Goal: Task Accomplishment & Management: Manage account settings

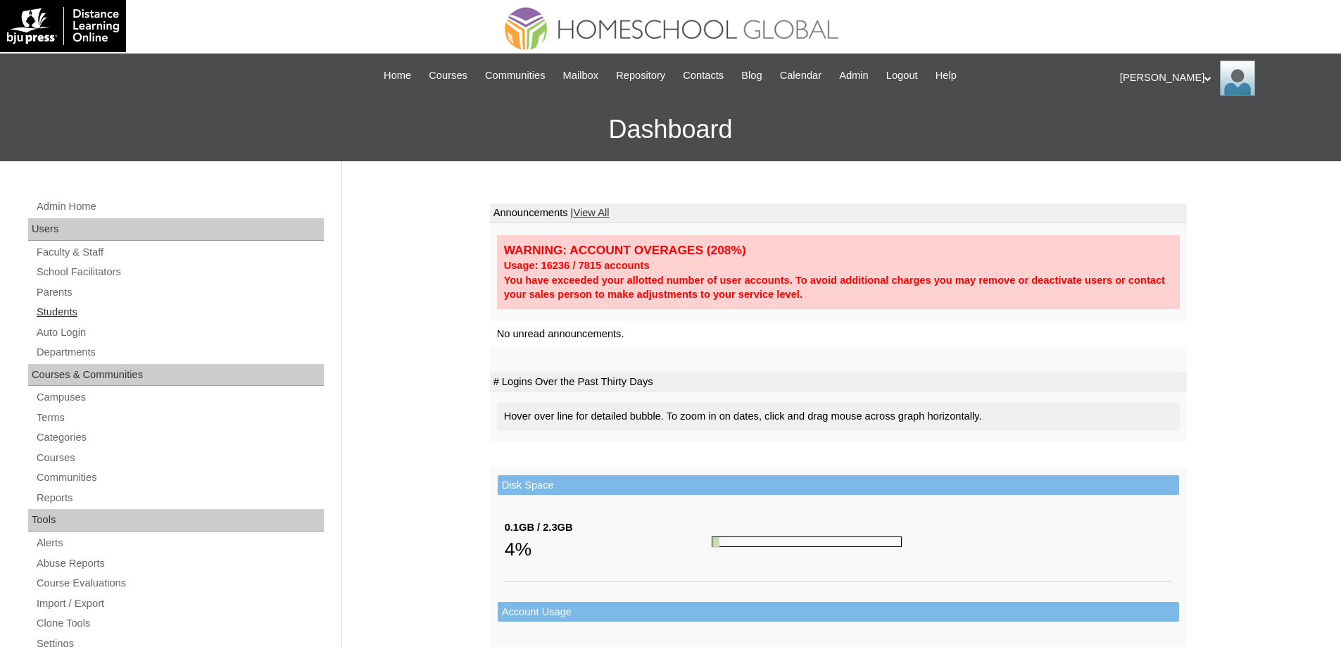
click at [145, 311] on link "Students" at bounding box center [179, 313] width 289 height 18
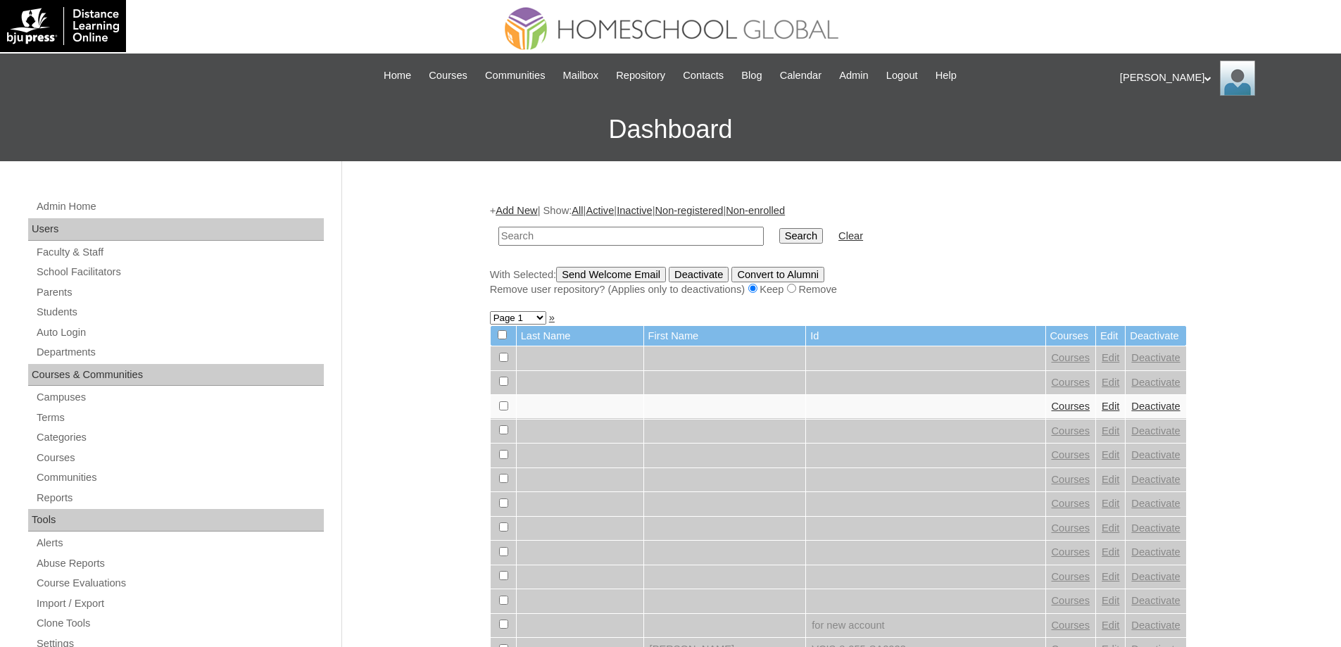
drag, startPoint x: 665, startPoint y: 239, endPoint x: 682, endPoint y: 240, distance: 17.0
click at [669, 239] on input "text" at bounding box center [631, 236] width 265 height 19
type input "MHS00164-TECHPH2025"
click at [823, 241] on input "Search" at bounding box center [802, 235] width 44 height 15
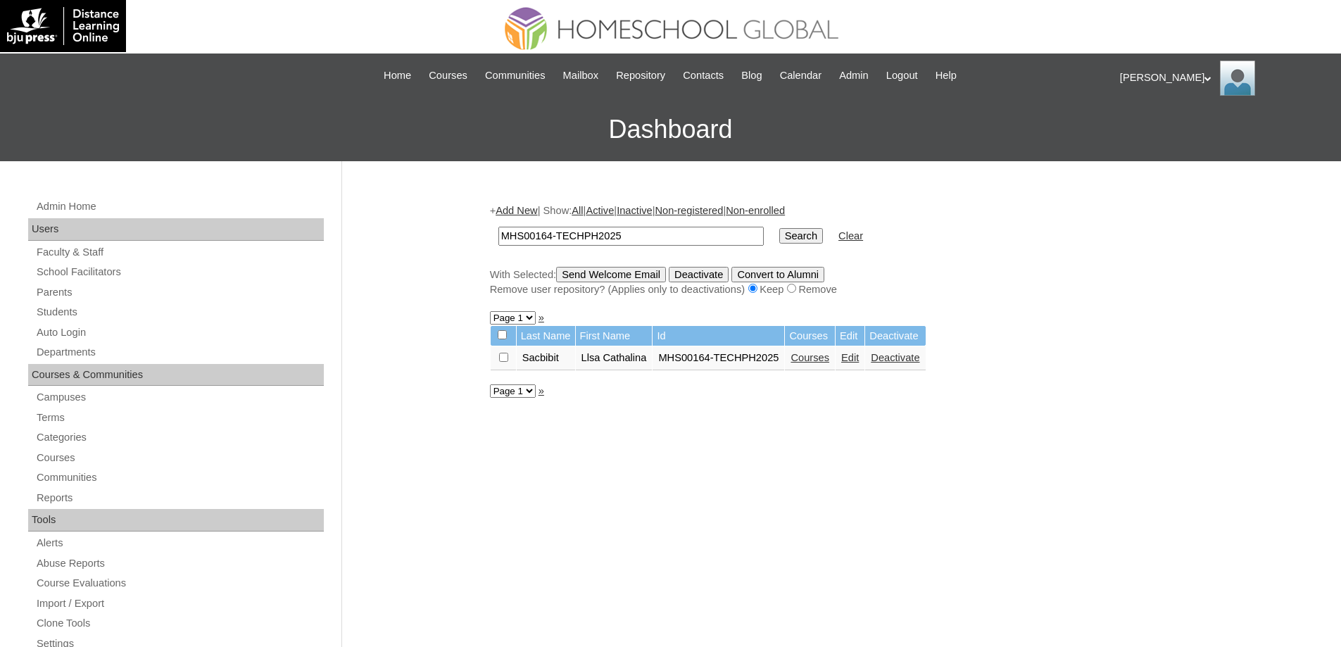
click at [835, 366] on td "Courses" at bounding box center [810, 358] width 50 height 24
click at [830, 361] on link "Courses" at bounding box center [810, 357] width 39 height 11
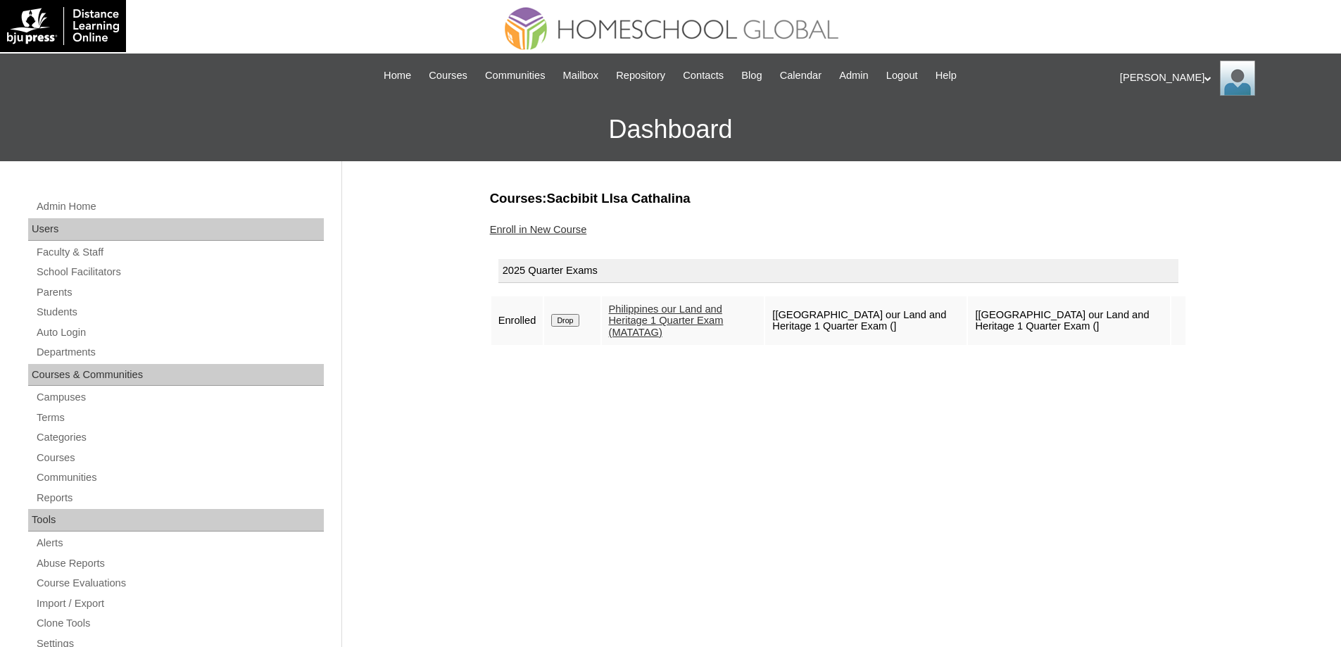
click at [573, 233] on link "Enroll in New Course" at bounding box center [538, 229] width 97 height 11
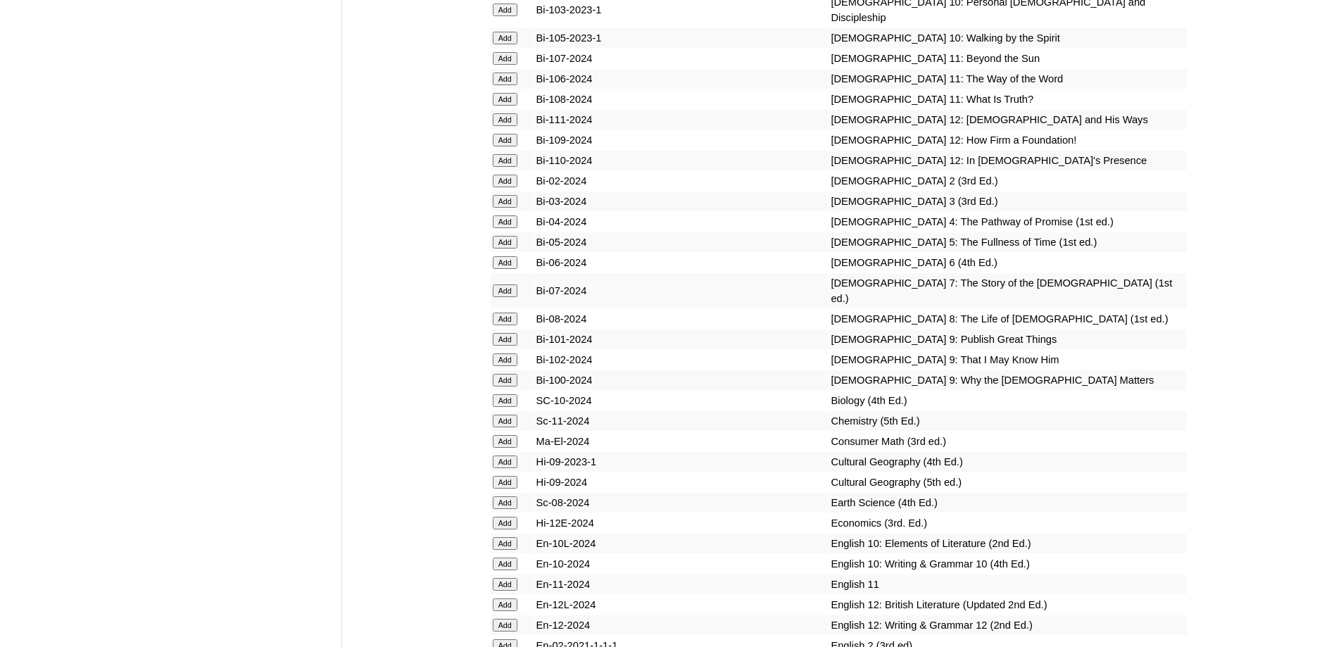
scroll to position [3169, 0]
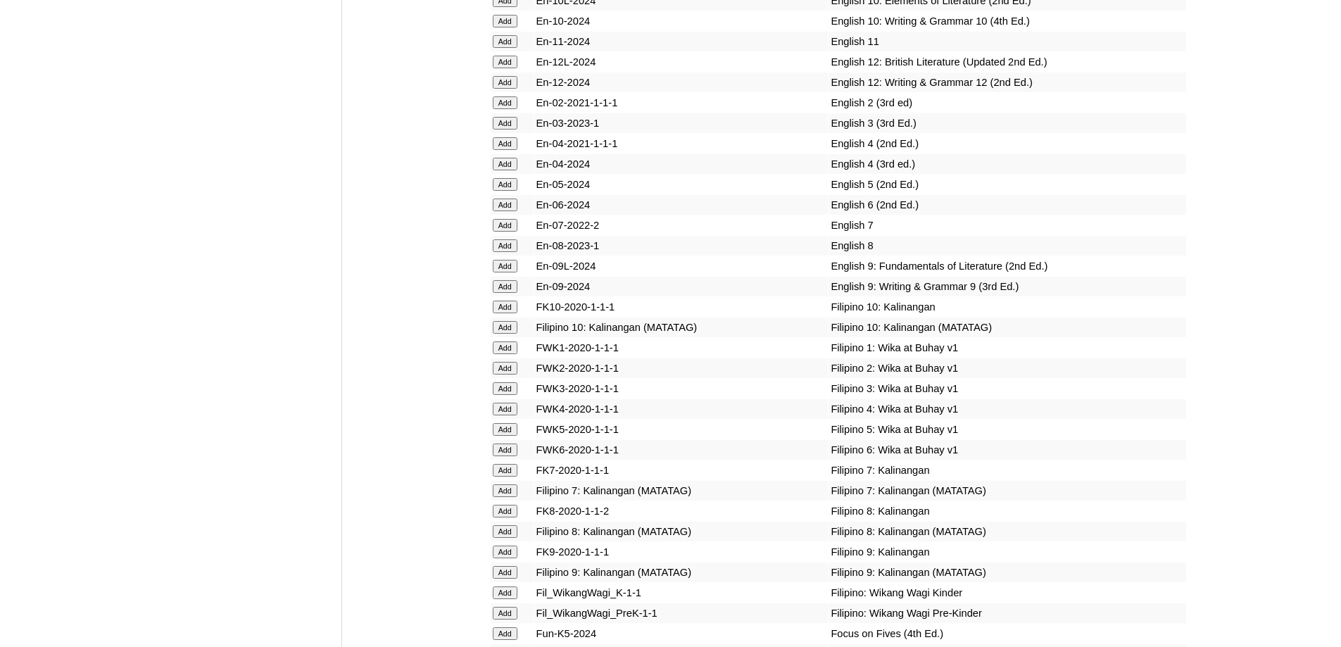
scroll to position [3722, 0]
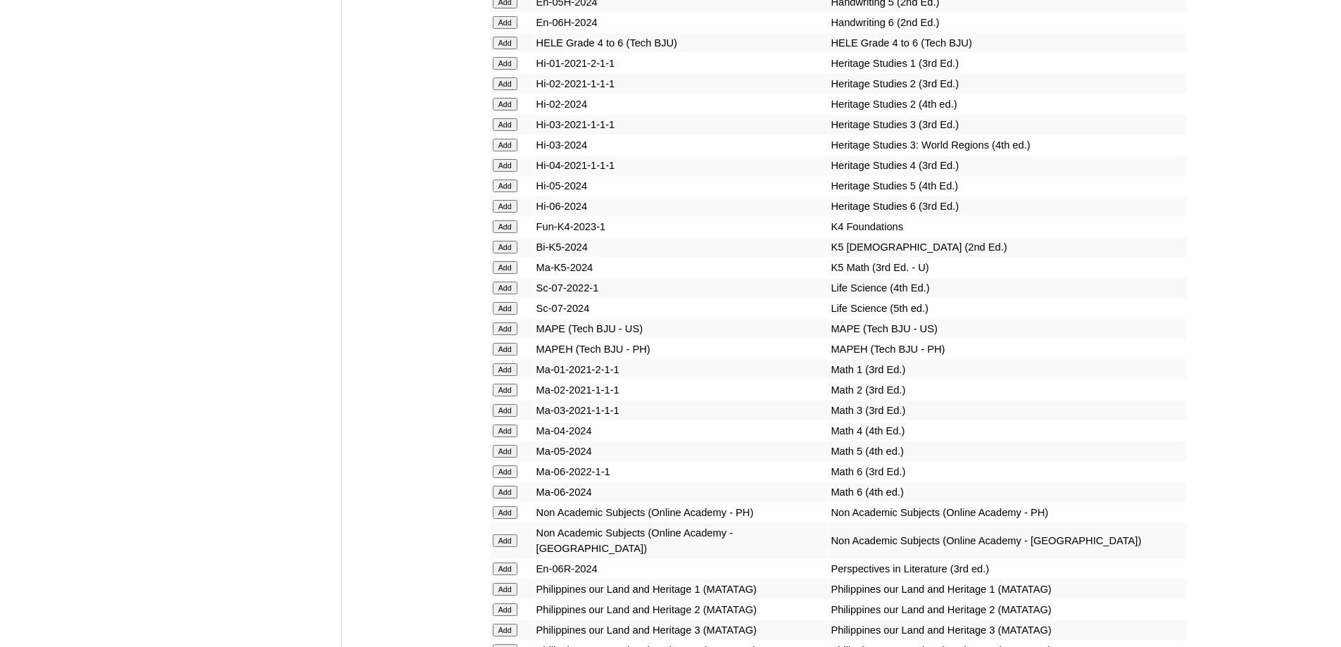
scroll to position [4495, 0]
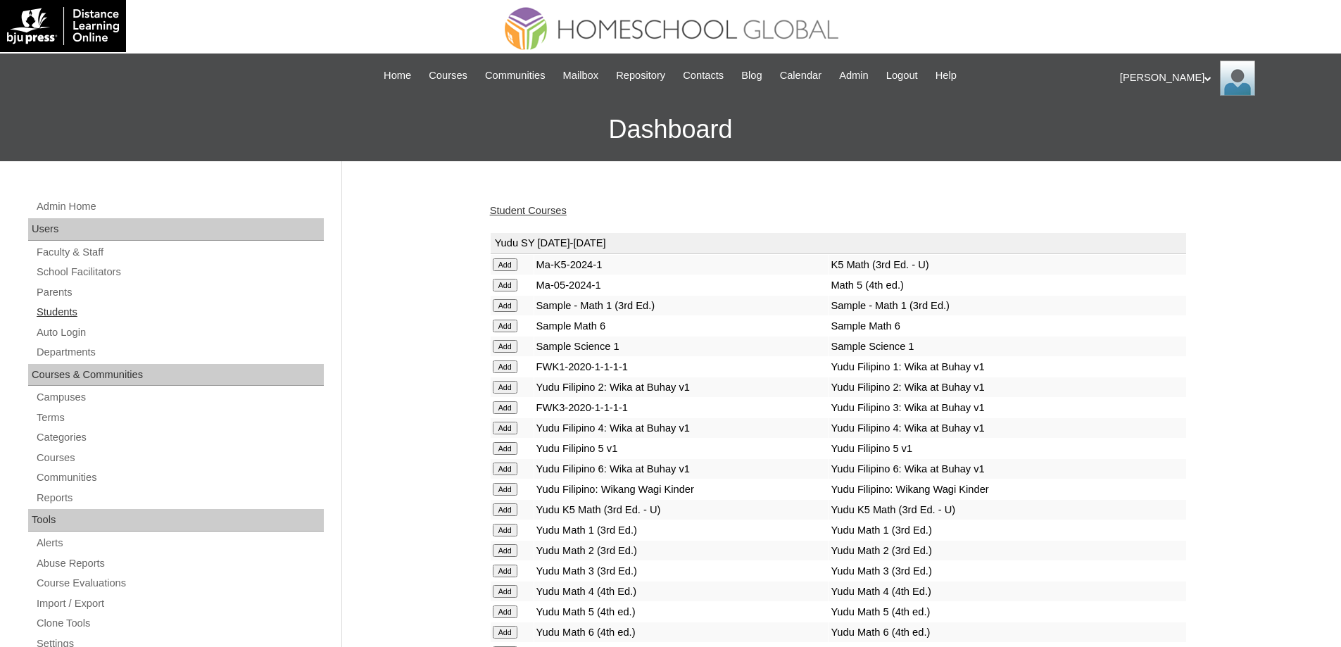
click at [78, 313] on link "Students" at bounding box center [179, 313] width 289 height 18
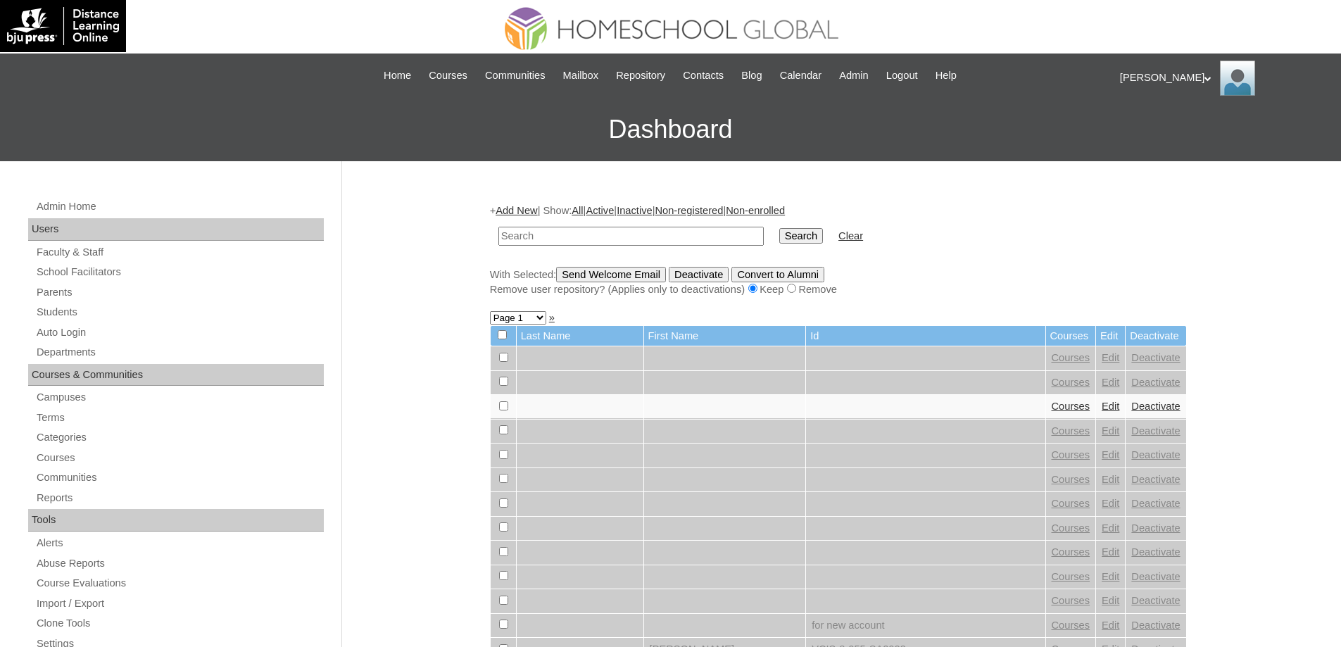
drag, startPoint x: 617, startPoint y: 237, endPoint x: 740, endPoint y: 250, distance: 123.9
click at [618, 237] on input "text" at bounding box center [631, 236] width 265 height 19
type input "MHS00165-TECHPH2025"
drag, startPoint x: 775, startPoint y: 246, endPoint x: 790, endPoint y: 242, distance: 15.4
click at [771, 246] on td "MHS00165-TECHPH2025" at bounding box center [632, 236] width 280 height 33
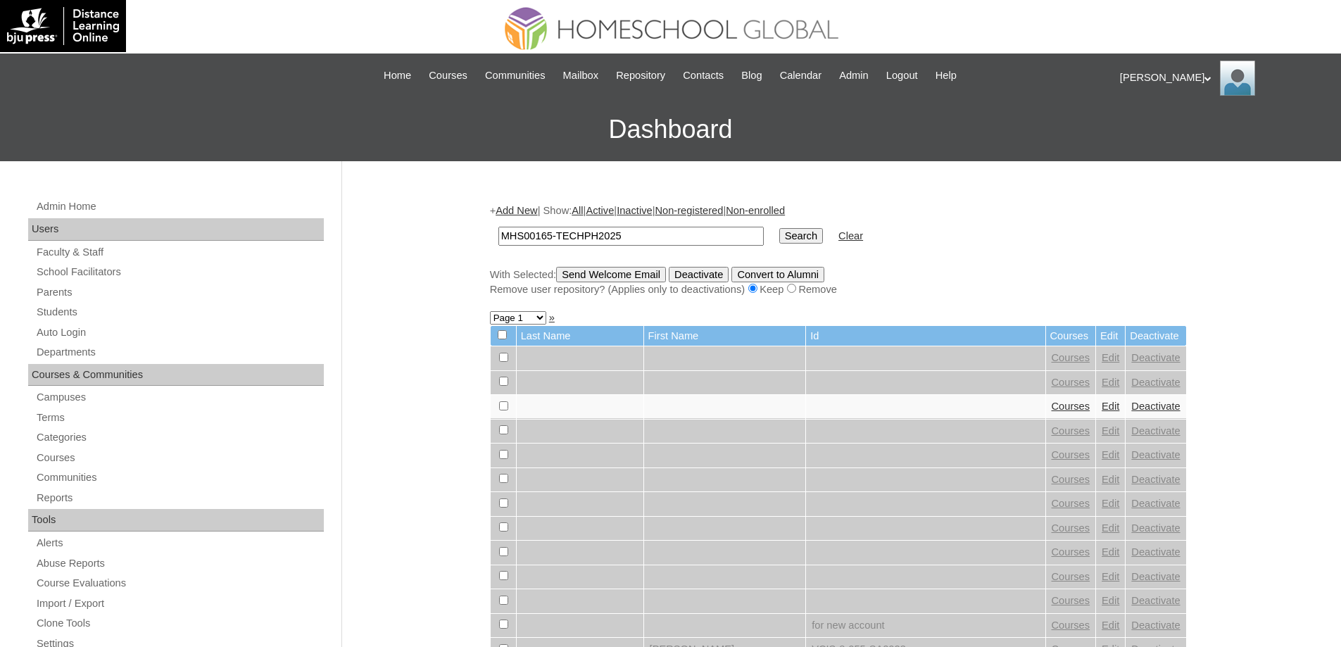
click at [806, 239] on input "Search" at bounding box center [802, 235] width 44 height 15
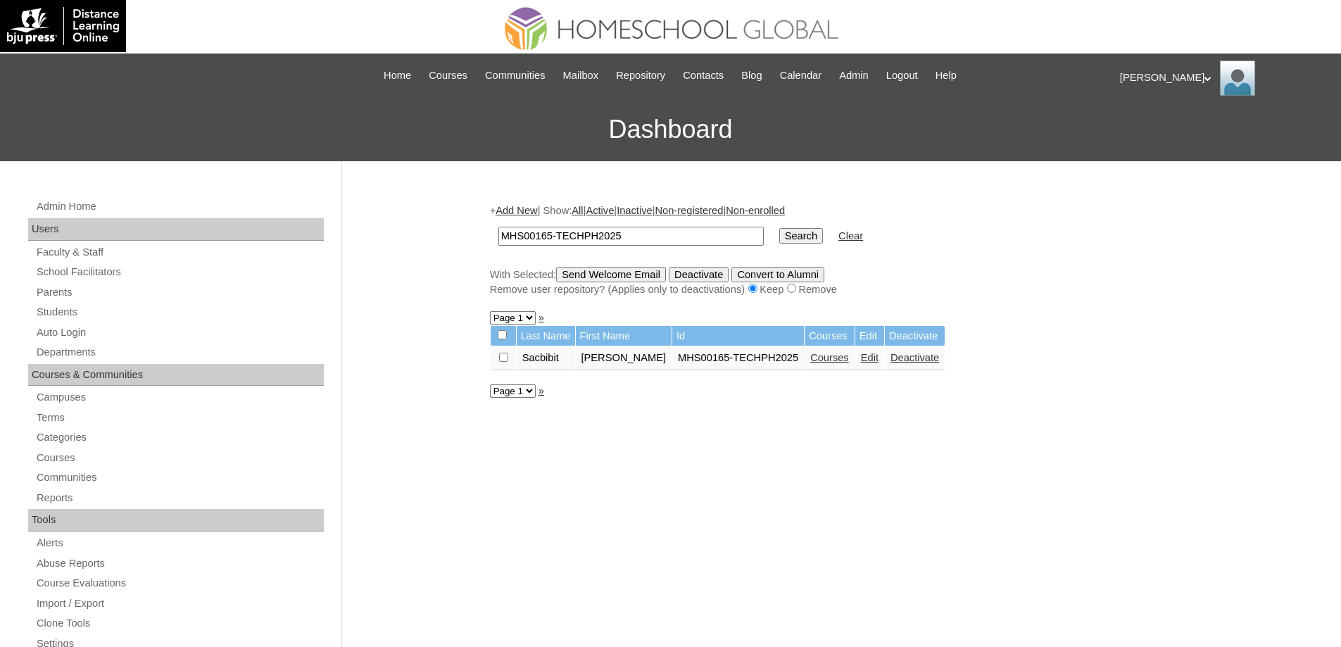
click at [839, 361] on link "Courses" at bounding box center [830, 357] width 39 height 11
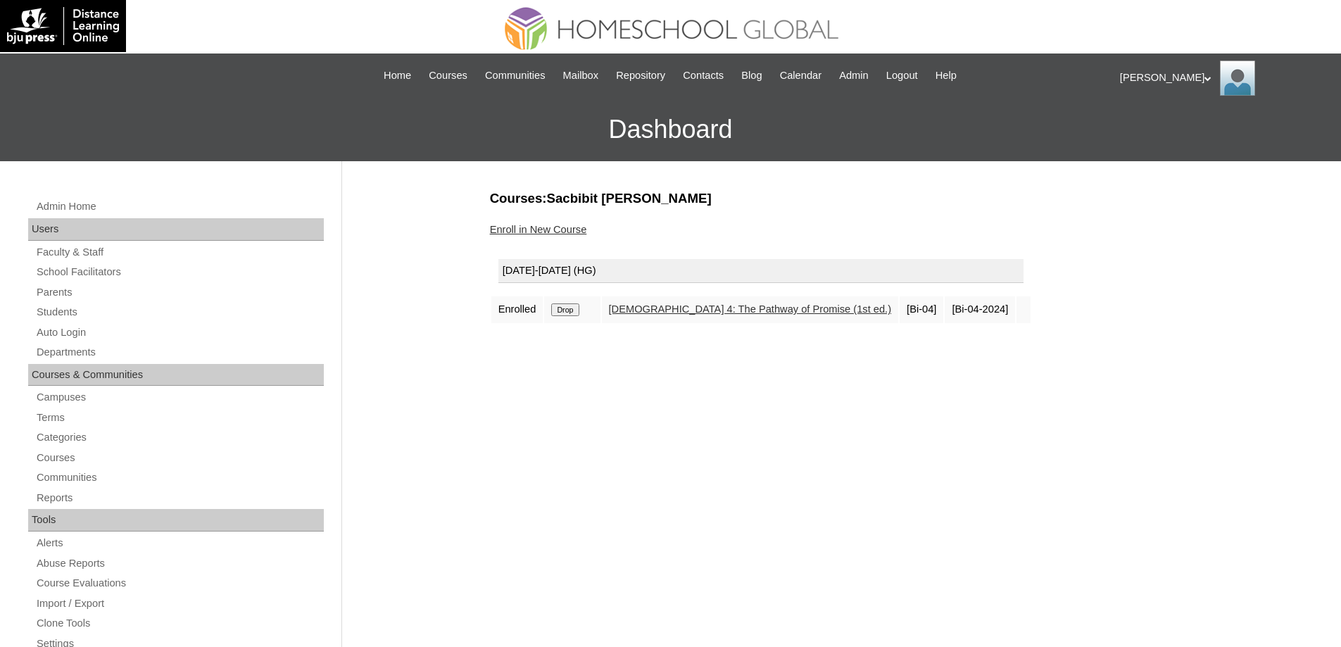
click at [566, 235] on link "Enroll in New Course" at bounding box center [538, 229] width 97 height 11
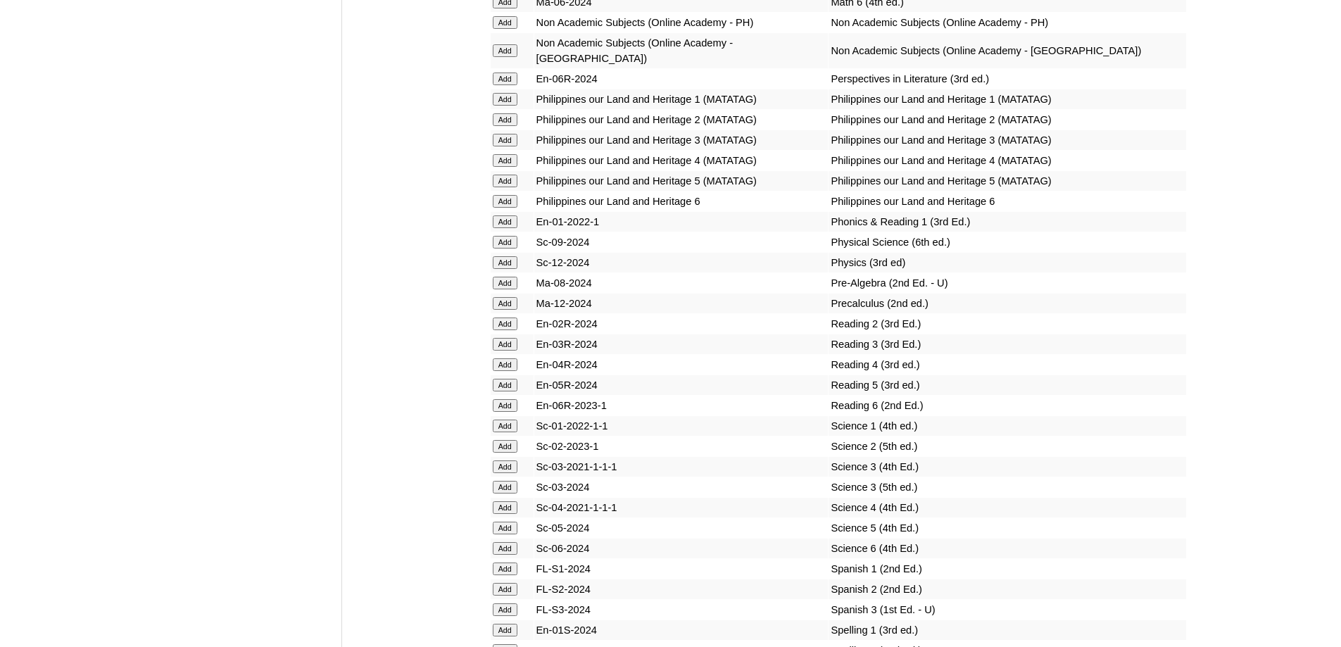
scroll to position [4945, 0]
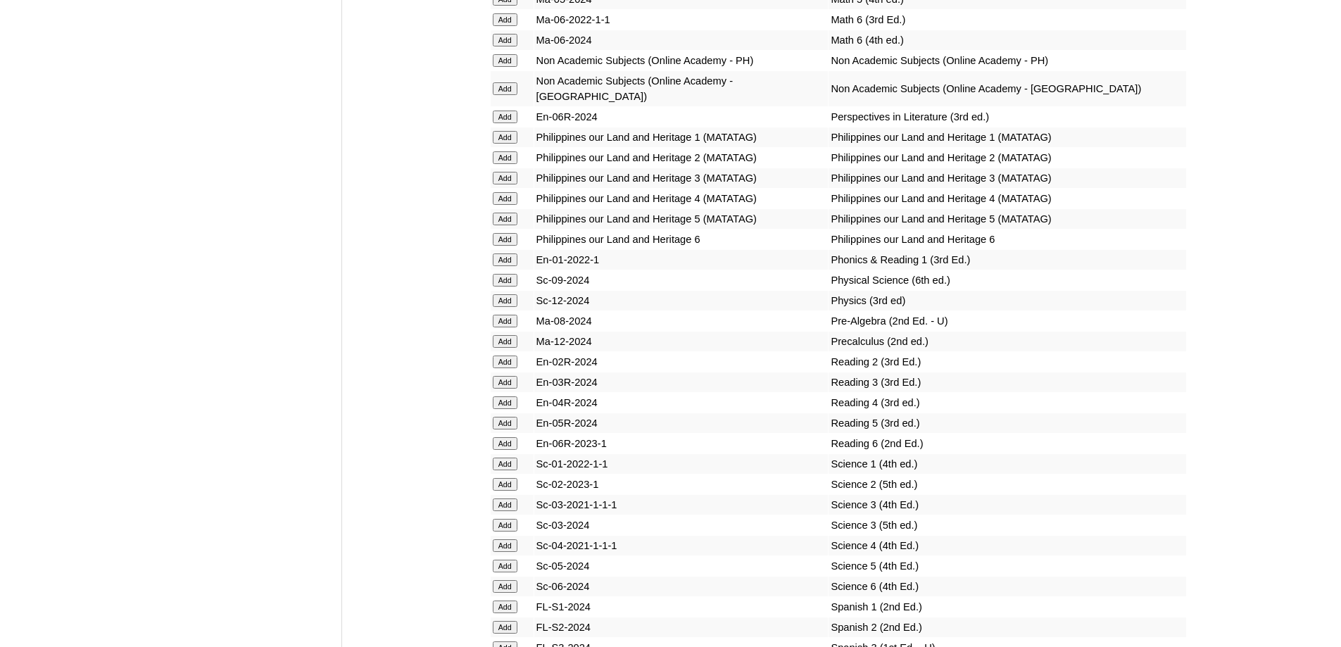
drag, startPoint x: 504, startPoint y: 279, endPoint x: 552, endPoint y: 286, distance: 48.4
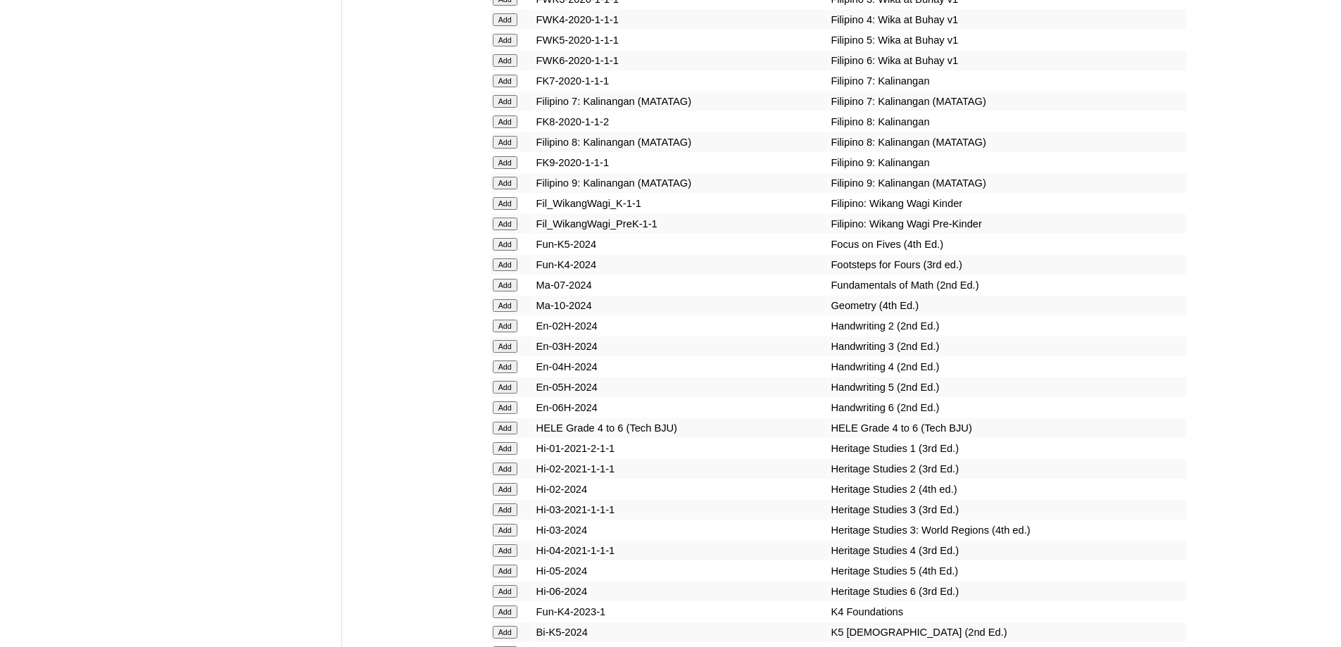
scroll to position [4100, 0]
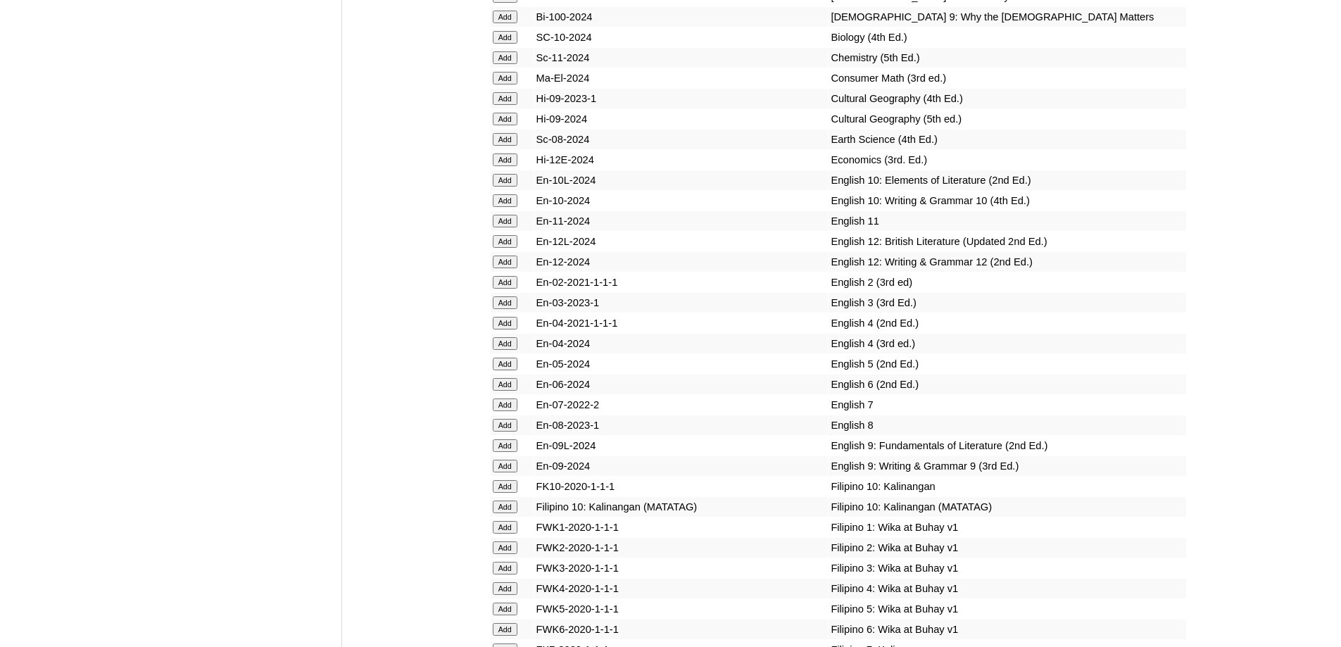
scroll to position [3695, 0]
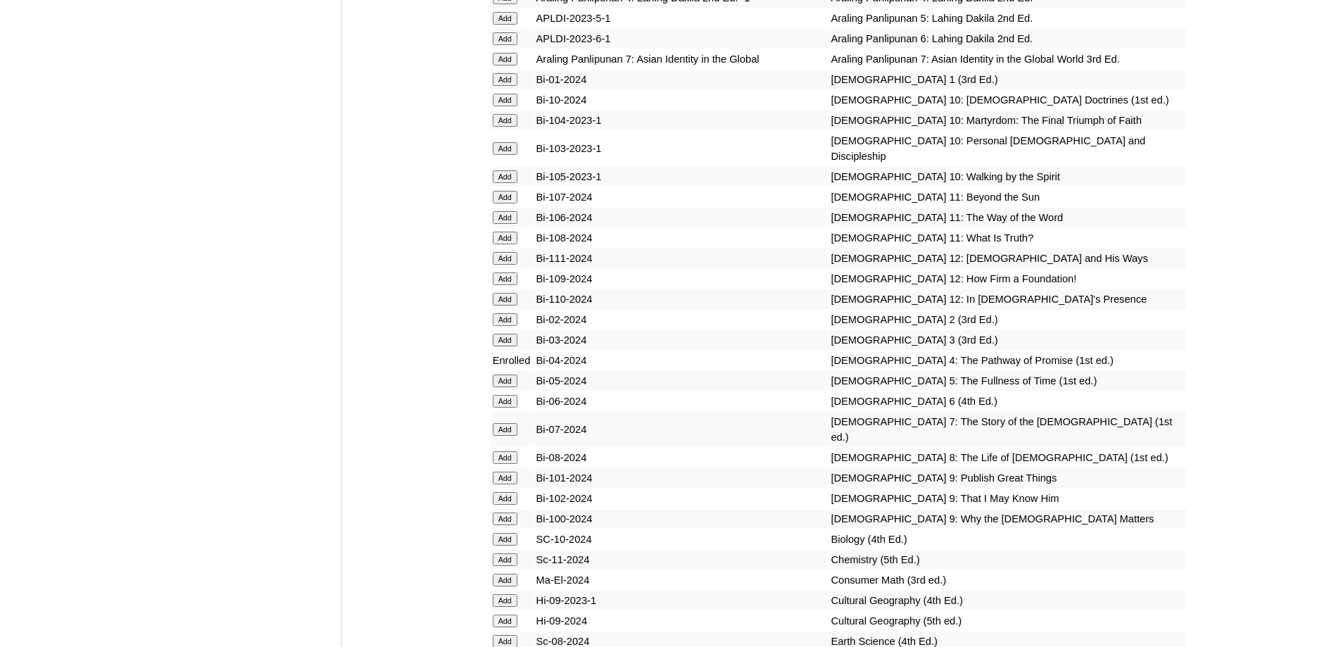
scroll to position [3860, 0]
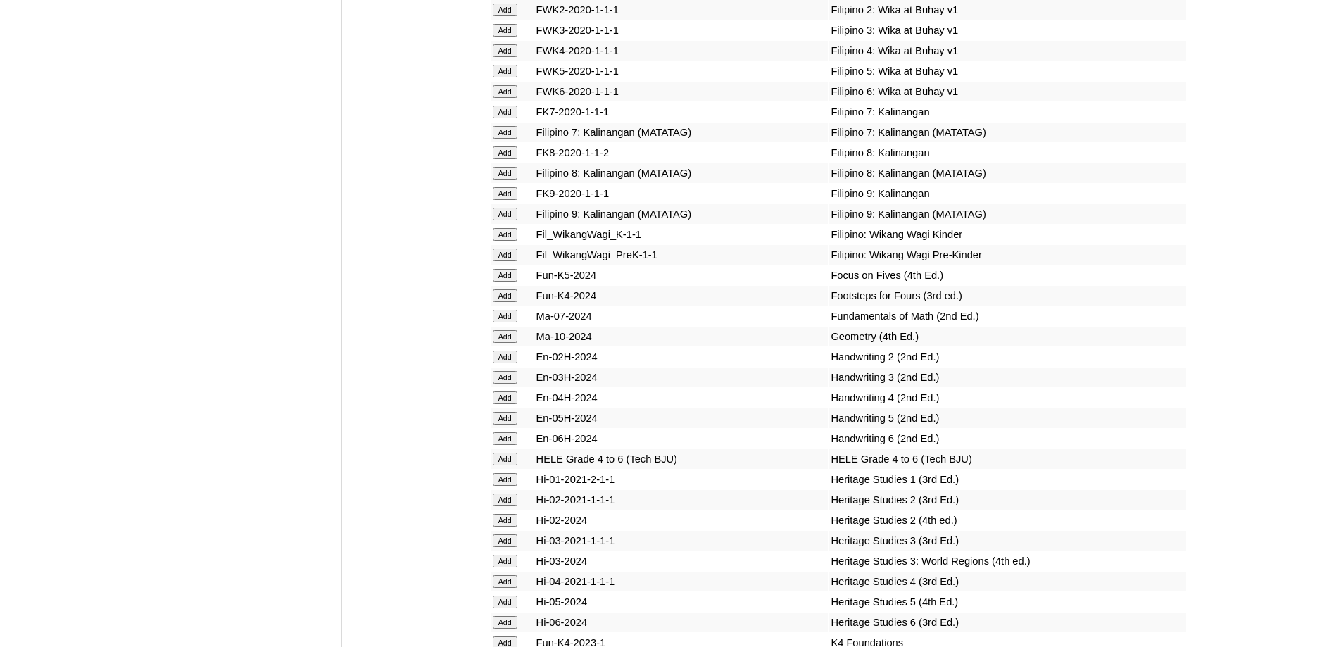
scroll to position [4141, 0]
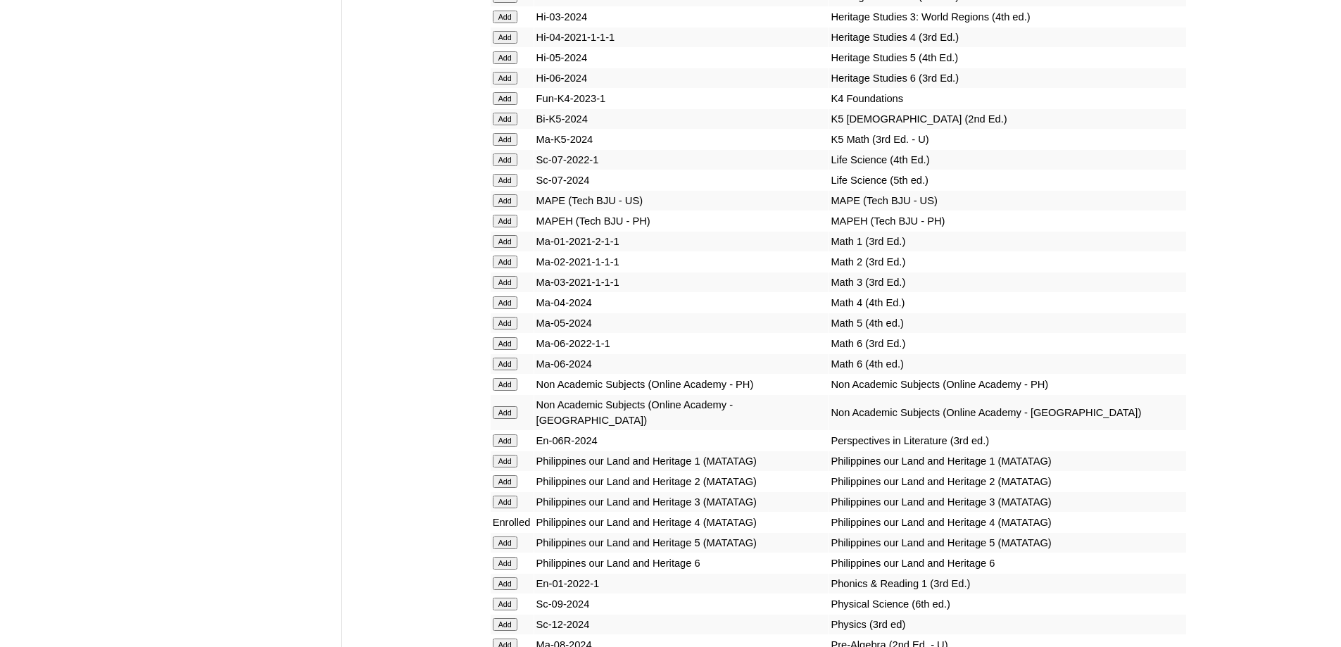
scroll to position [4624, 0]
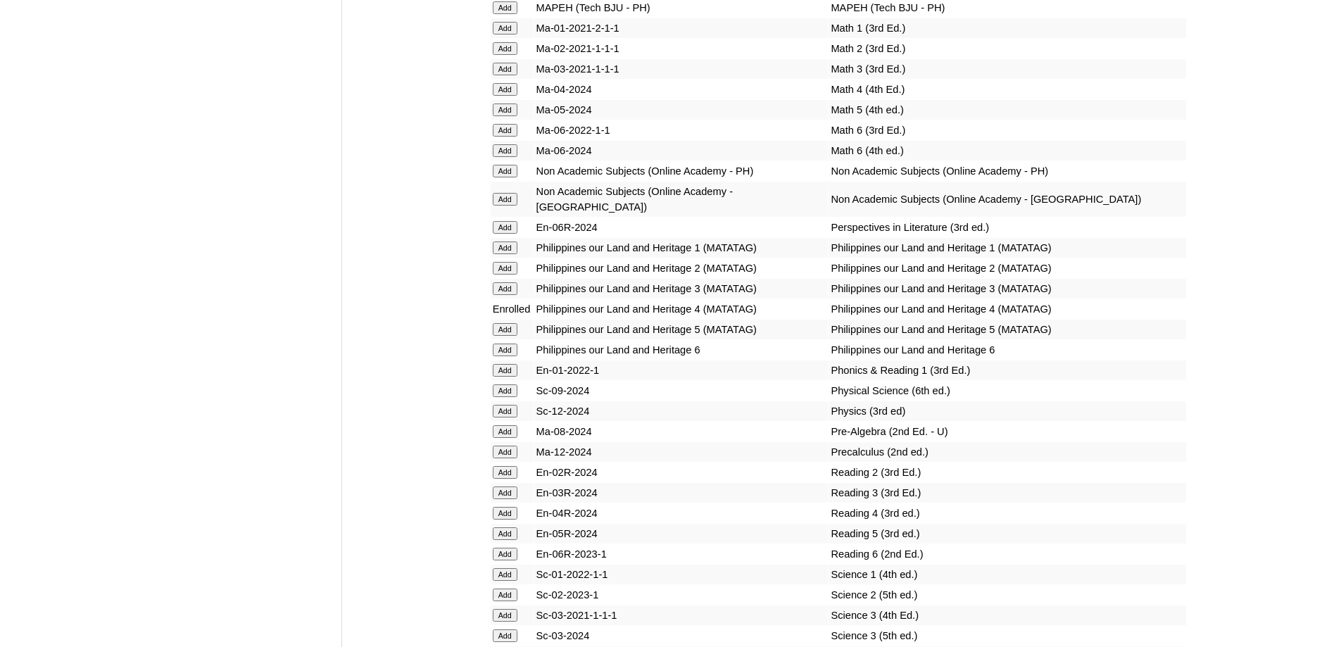
scroll to position [4836, 0]
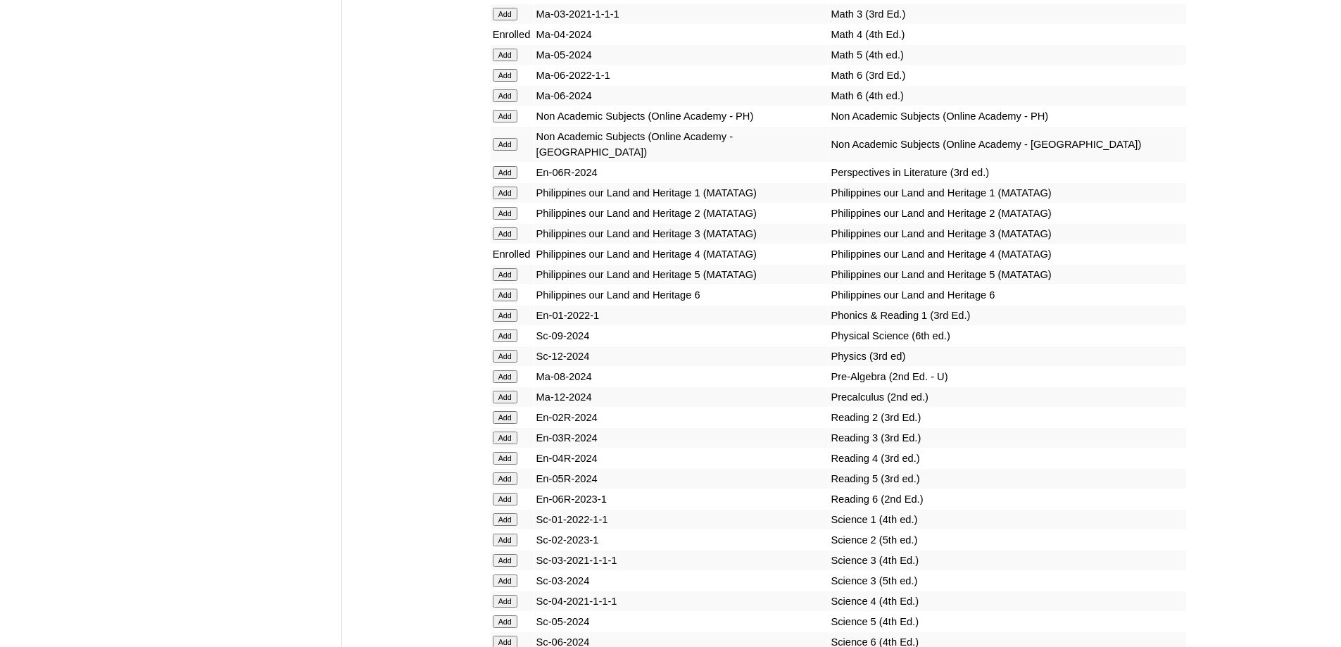
scroll to position [5027, 0]
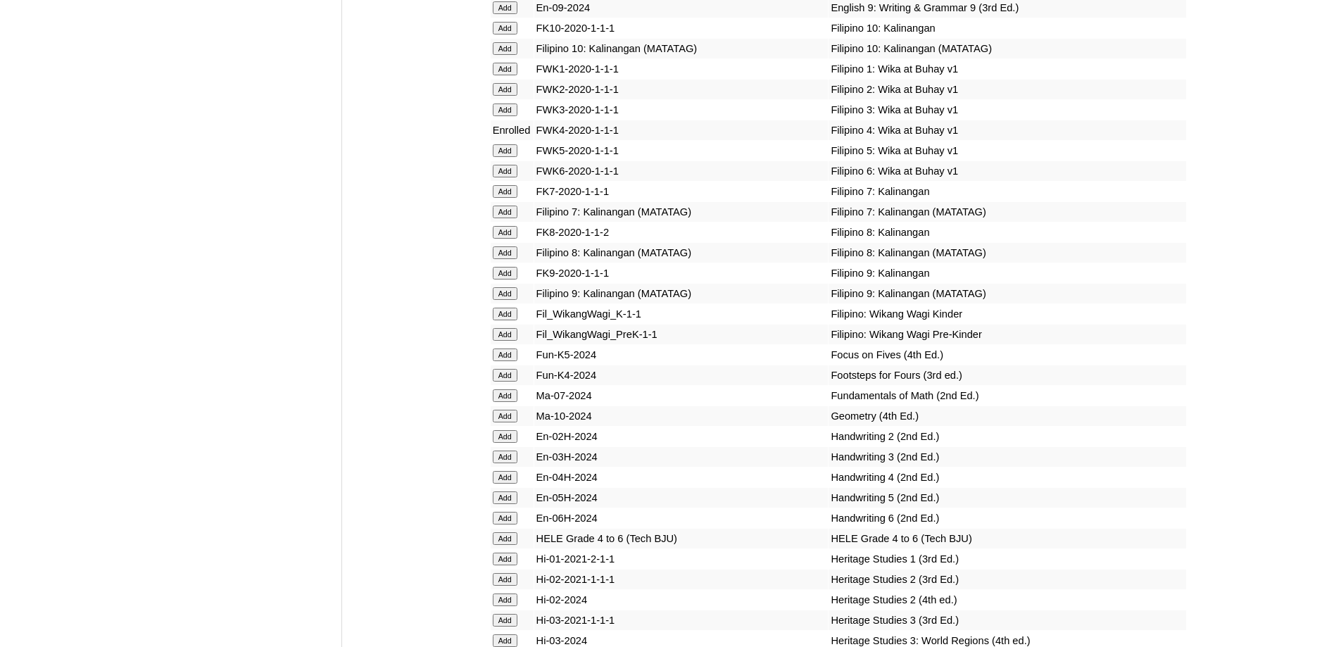
scroll to position [5232, 0]
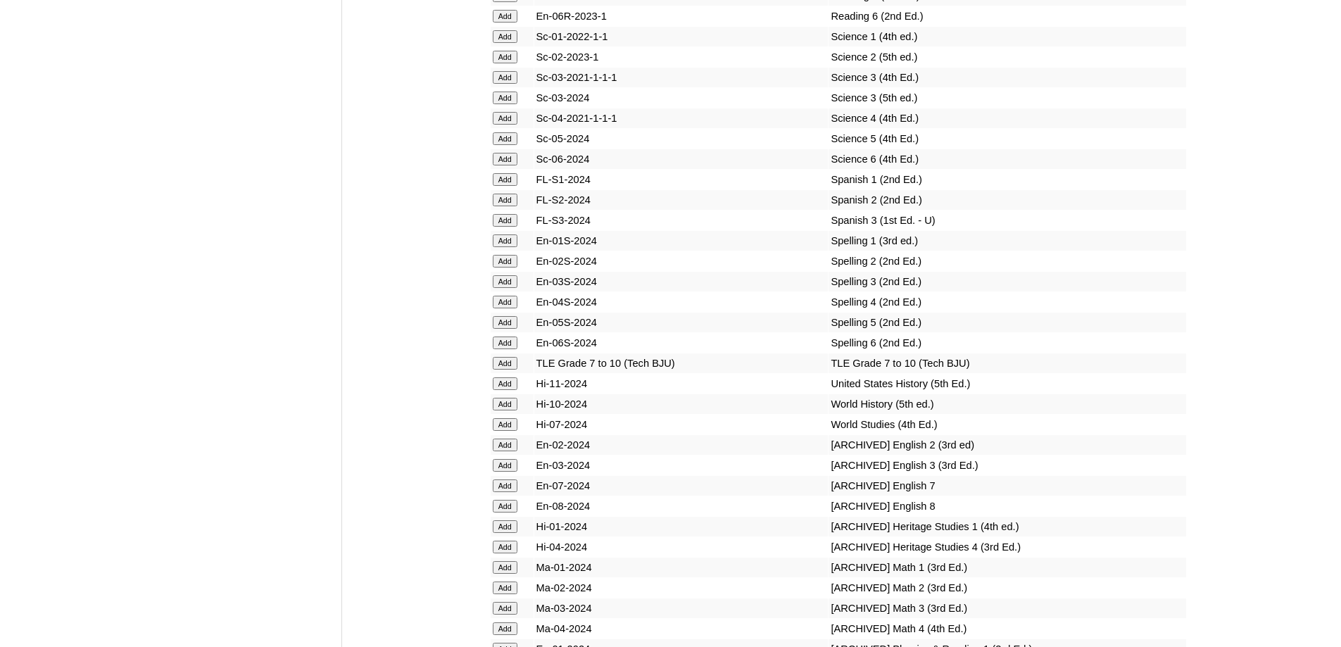
scroll to position [5373, 0]
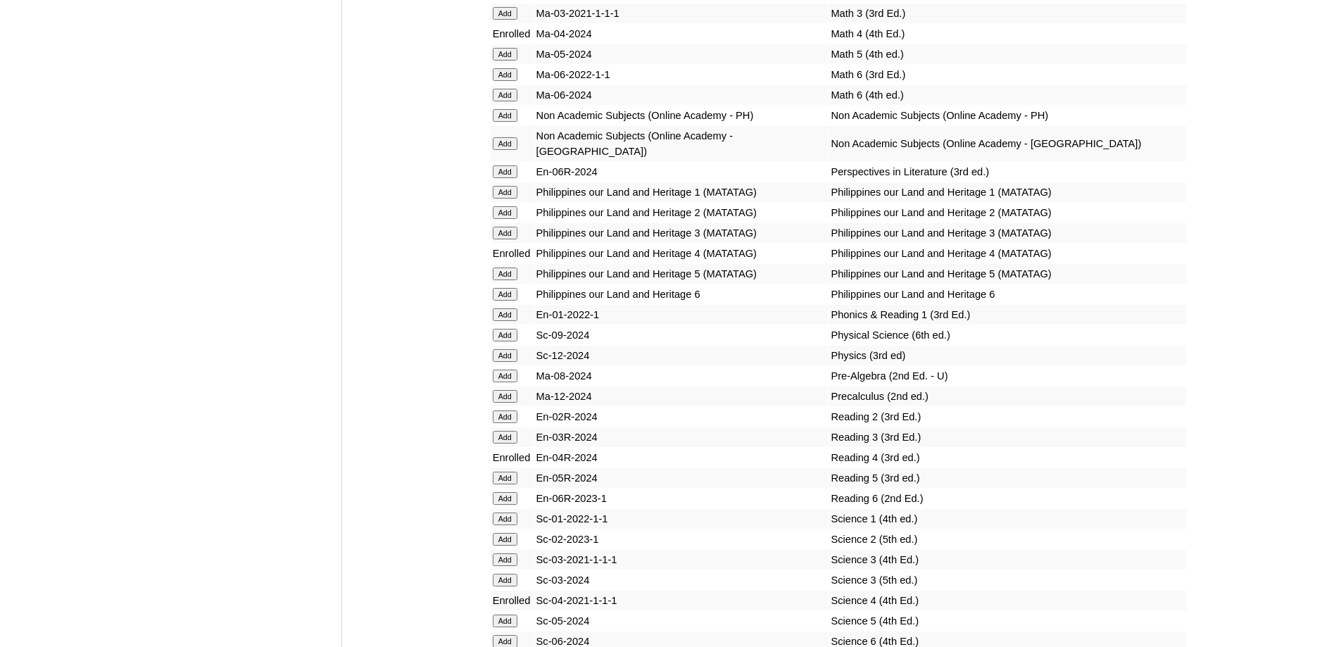
scroll to position [5438, 0]
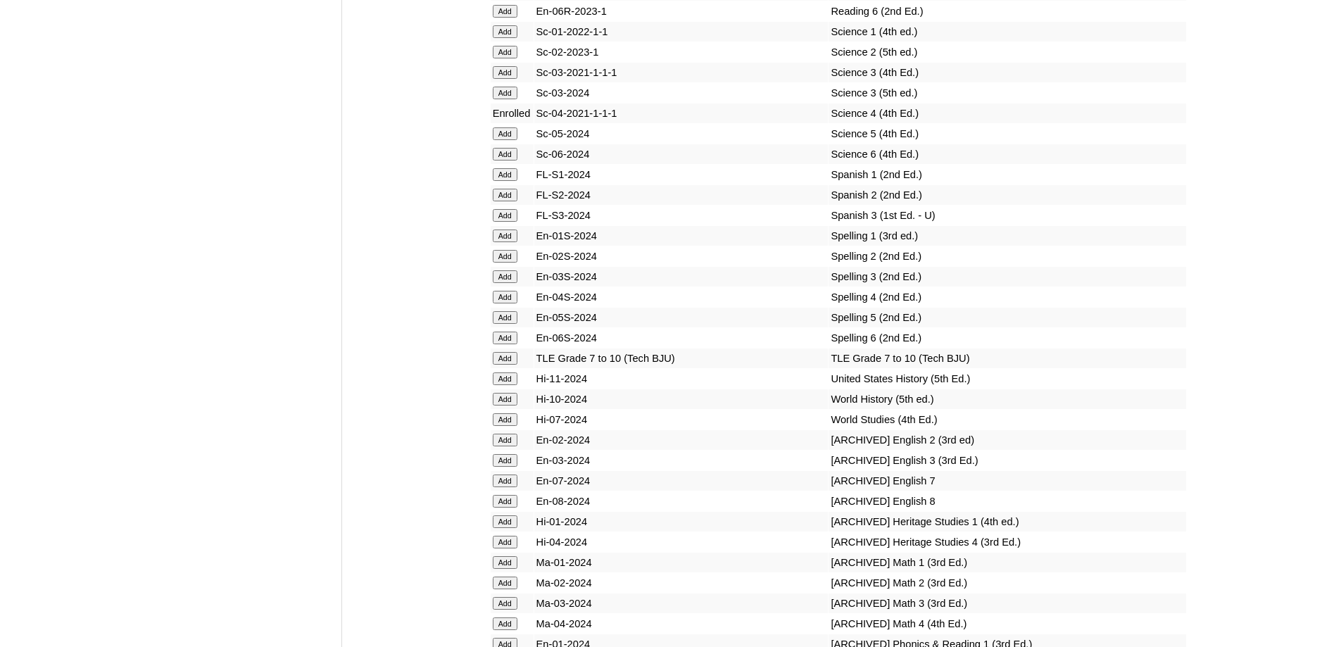
scroll to position [5368, 0]
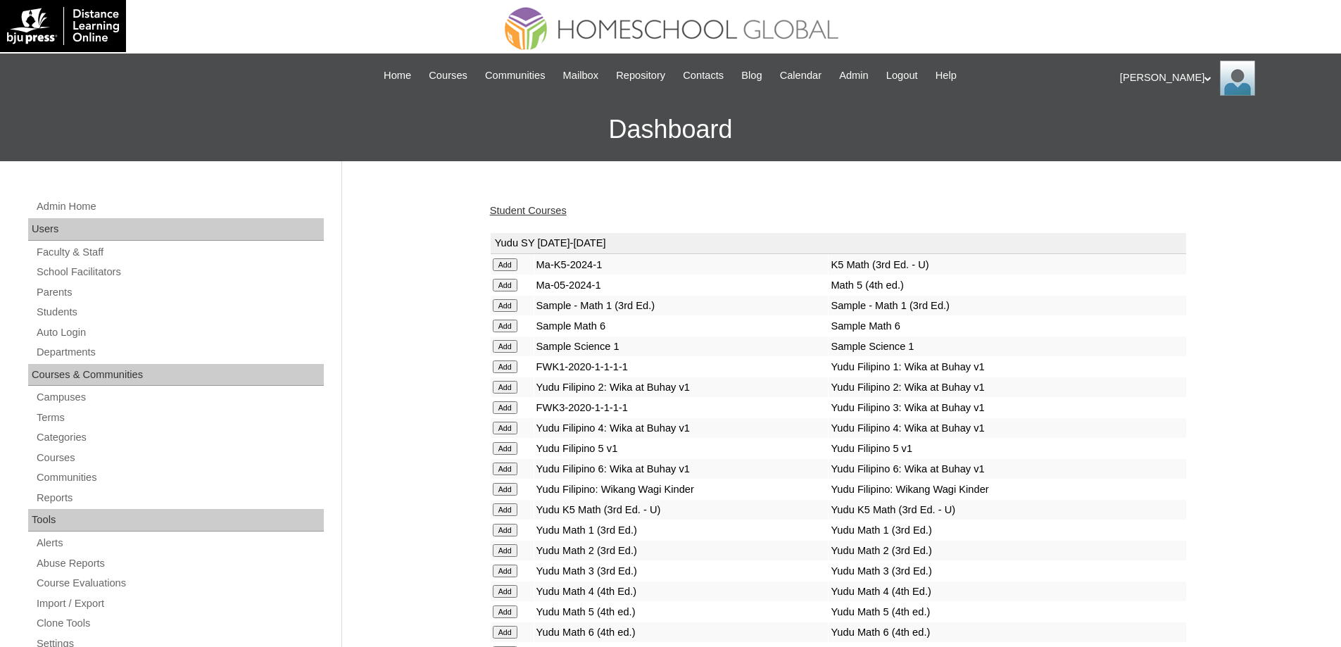
click at [556, 207] on link "Student Courses" at bounding box center [528, 210] width 77 height 11
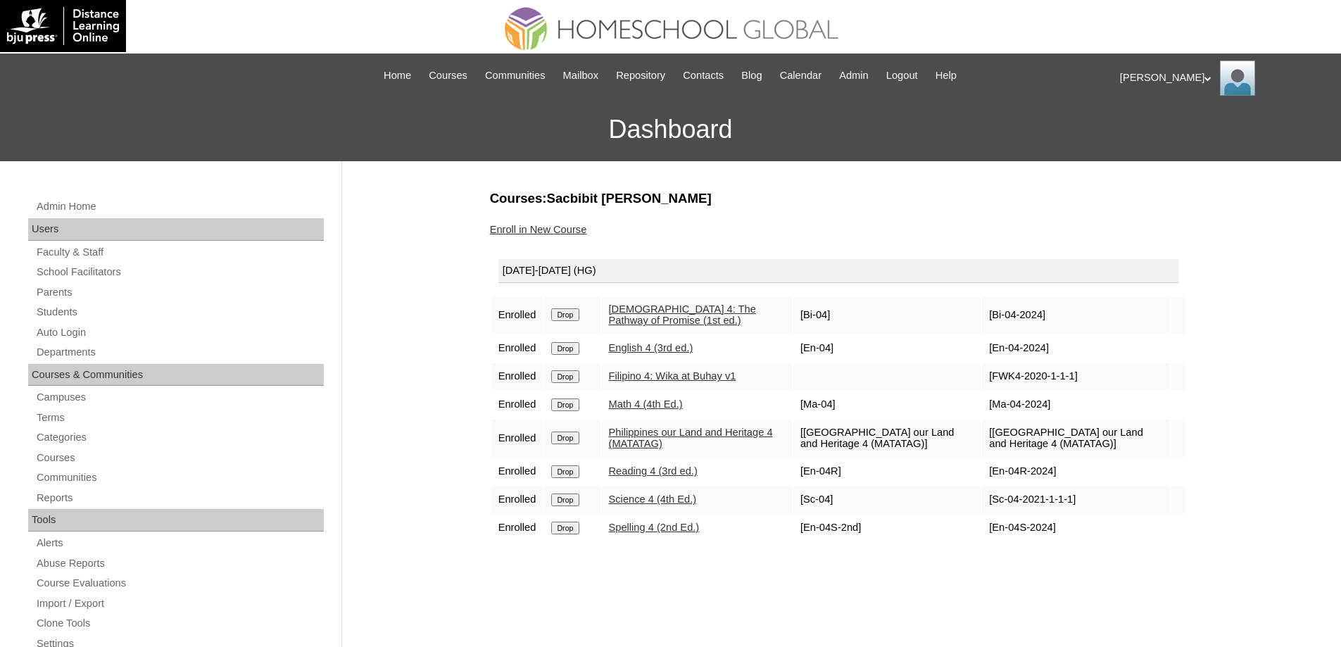
click at [537, 223] on div "Enroll in New Course" at bounding box center [838, 230] width 697 height 15
click at [537, 227] on link "Enroll in New Course" at bounding box center [538, 229] width 97 height 11
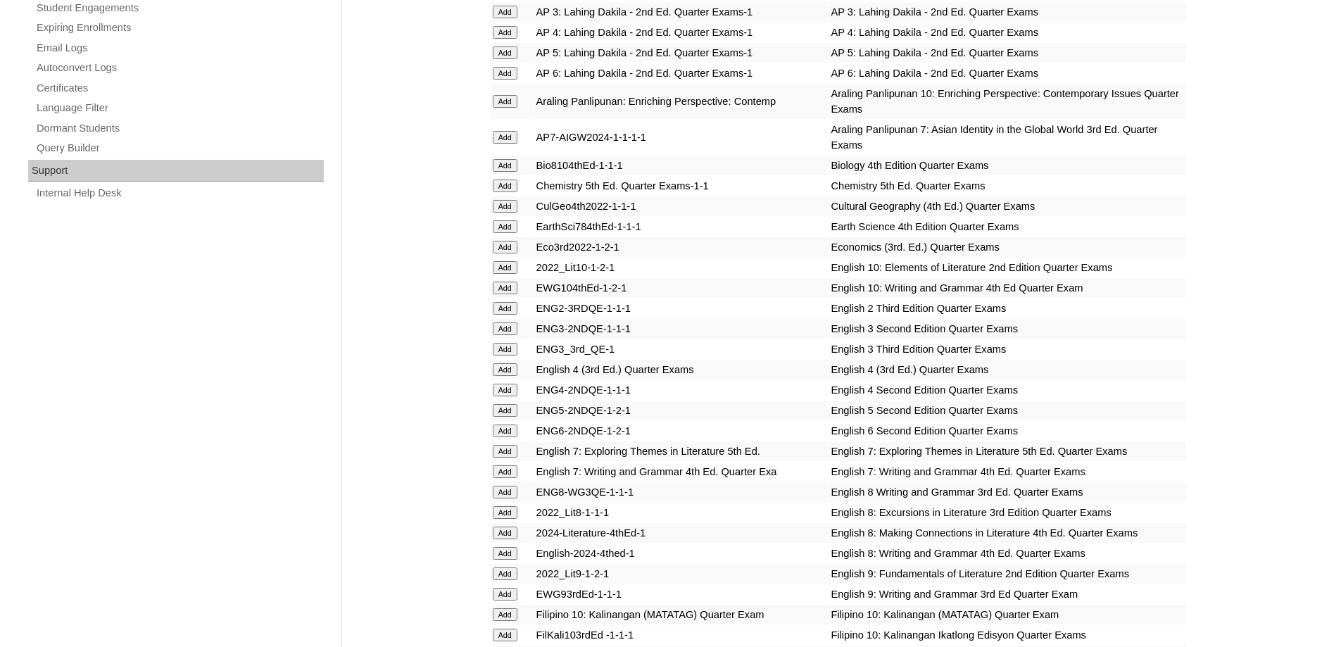
scroll to position [915, 0]
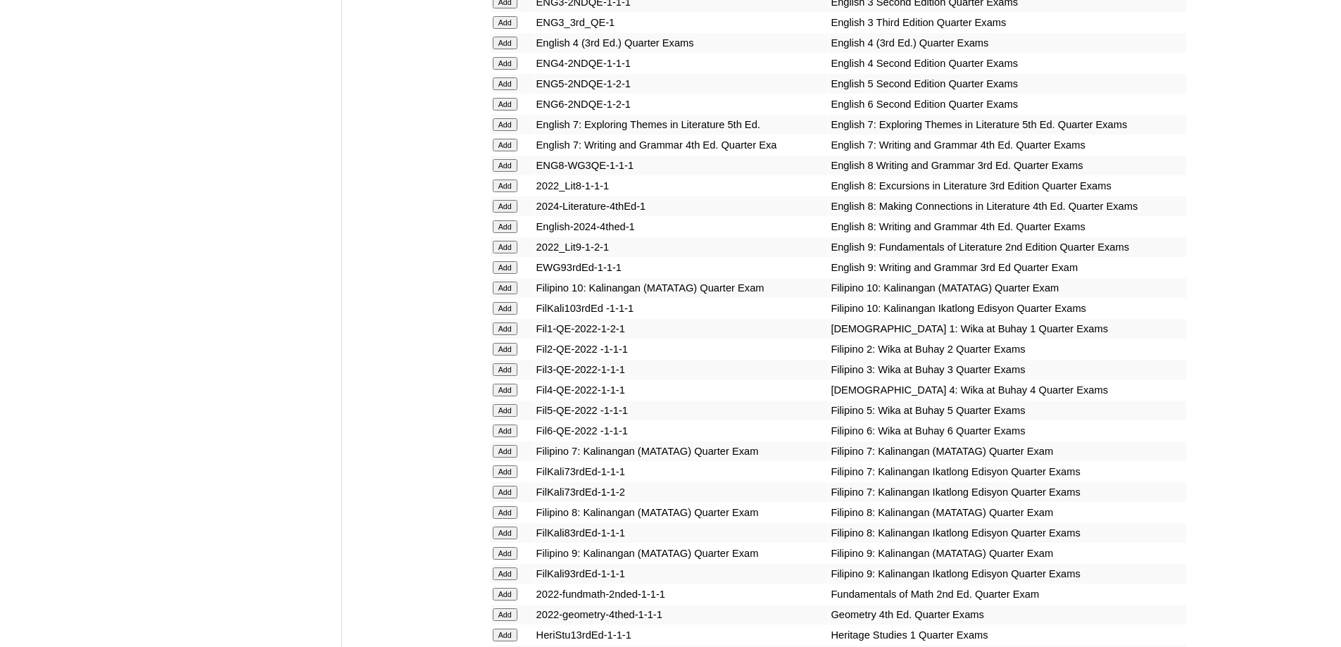
scroll to position [1268, 0]
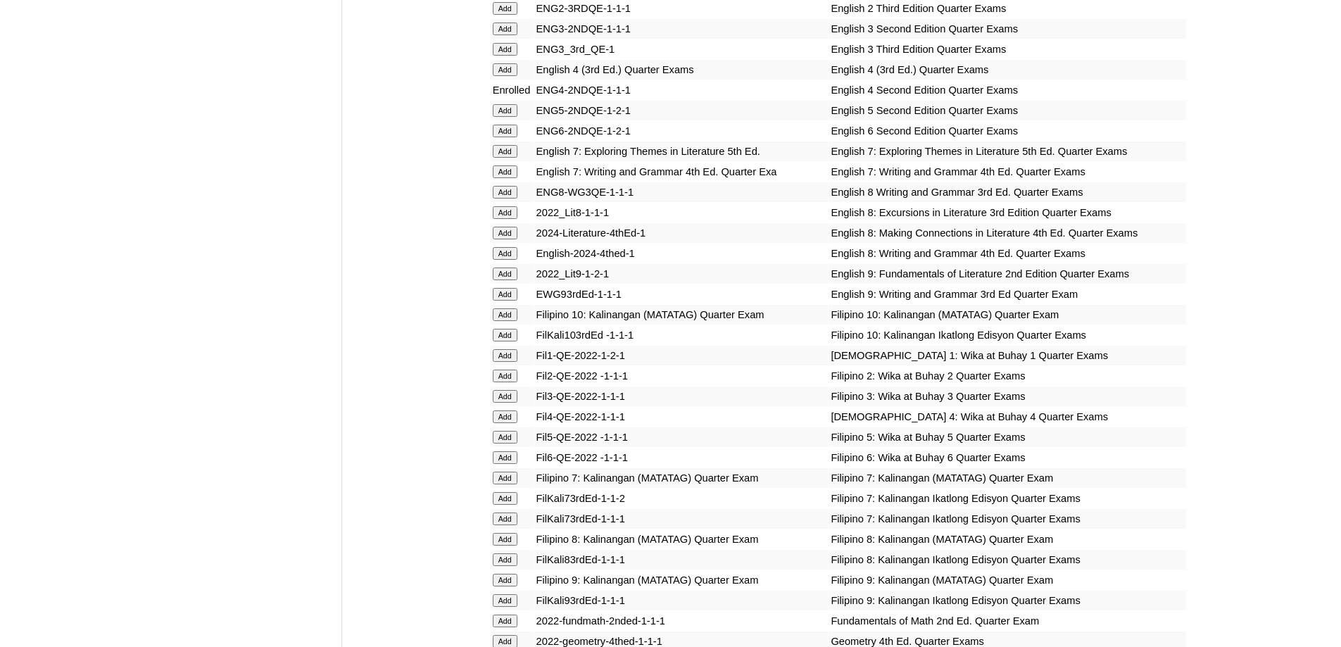
scroll to position [1319, 0]
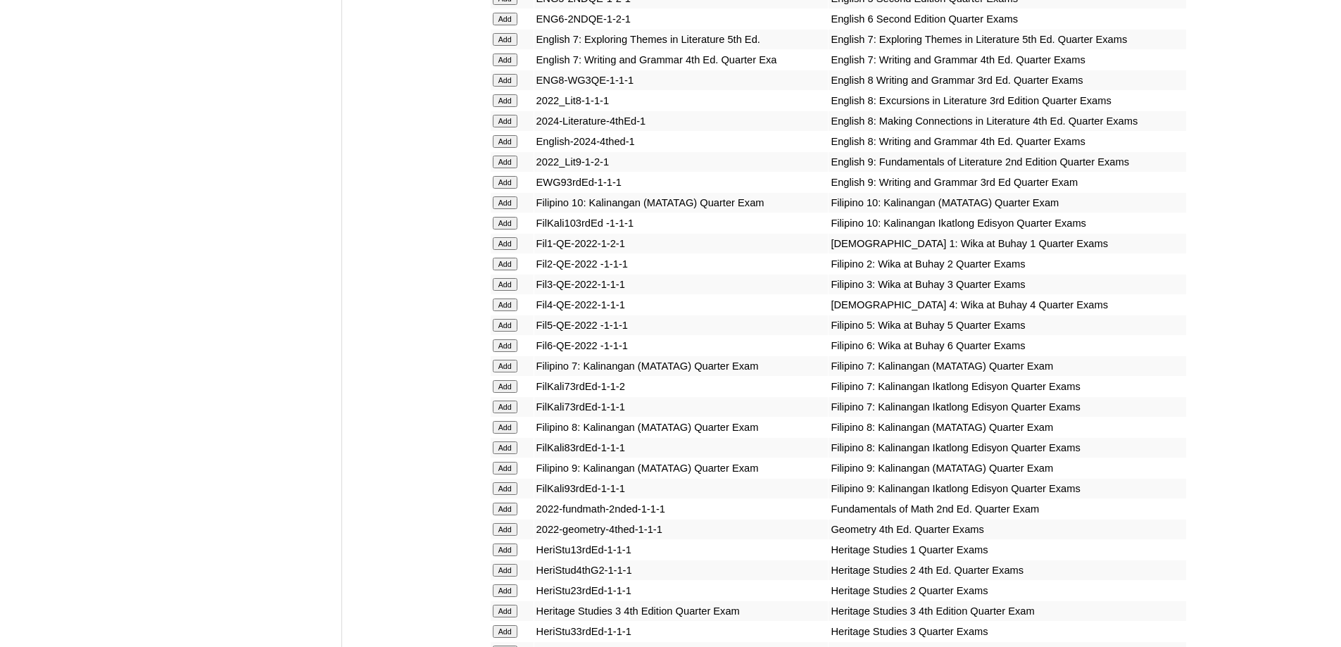
click at [504, 311] on td "Add" at bounding box center [512, 305] width 43 height 20
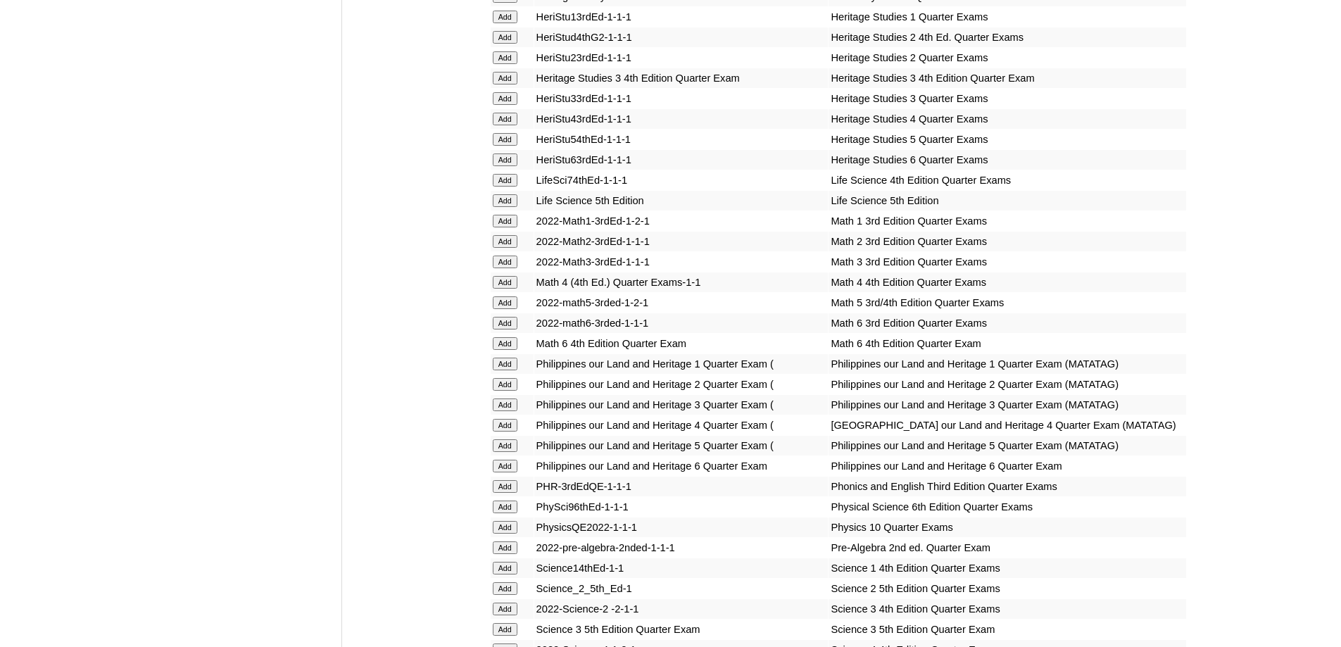
scroll to position [1877, 0]
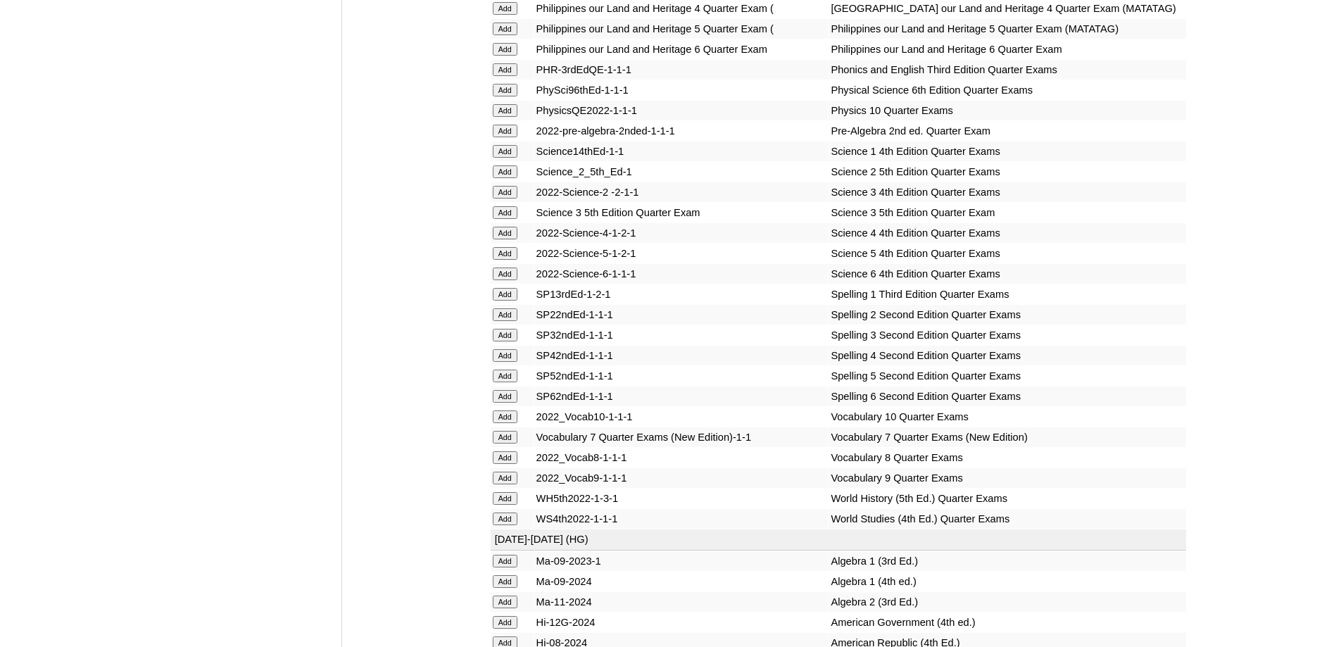
scroll to position [2265, 0]
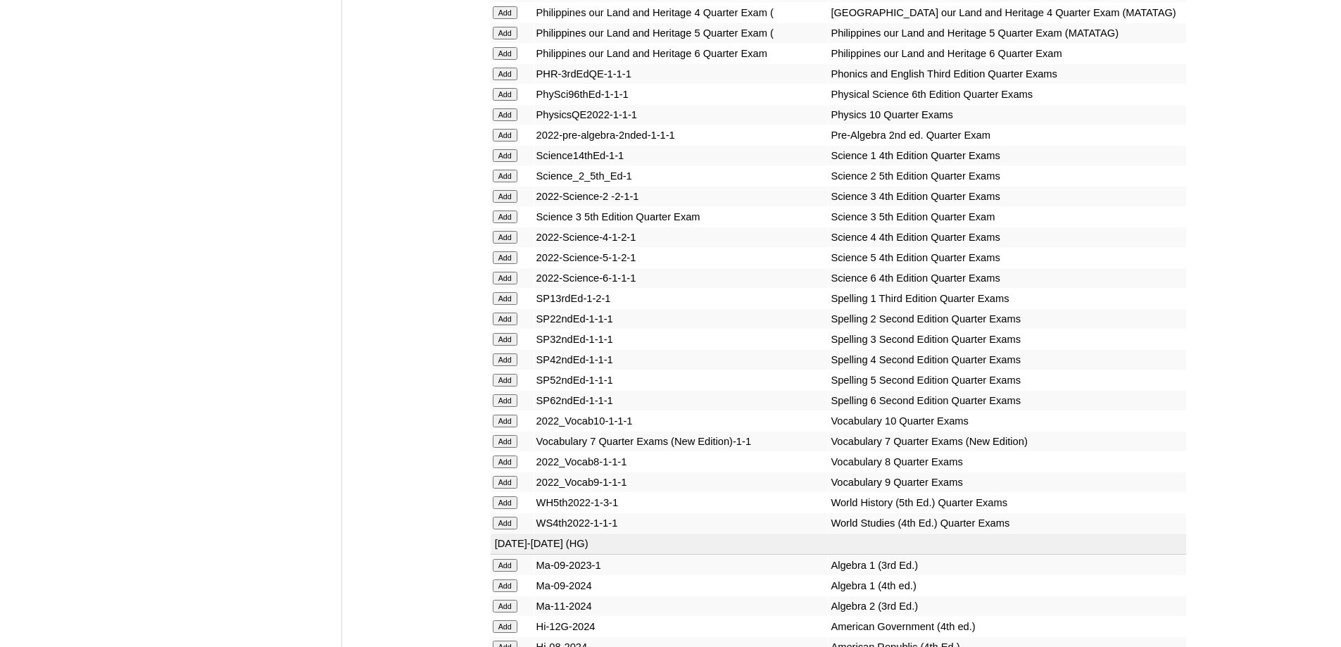
click at [500, 370] on td "Add" at bounding box center [512, 360] width 43 height 20
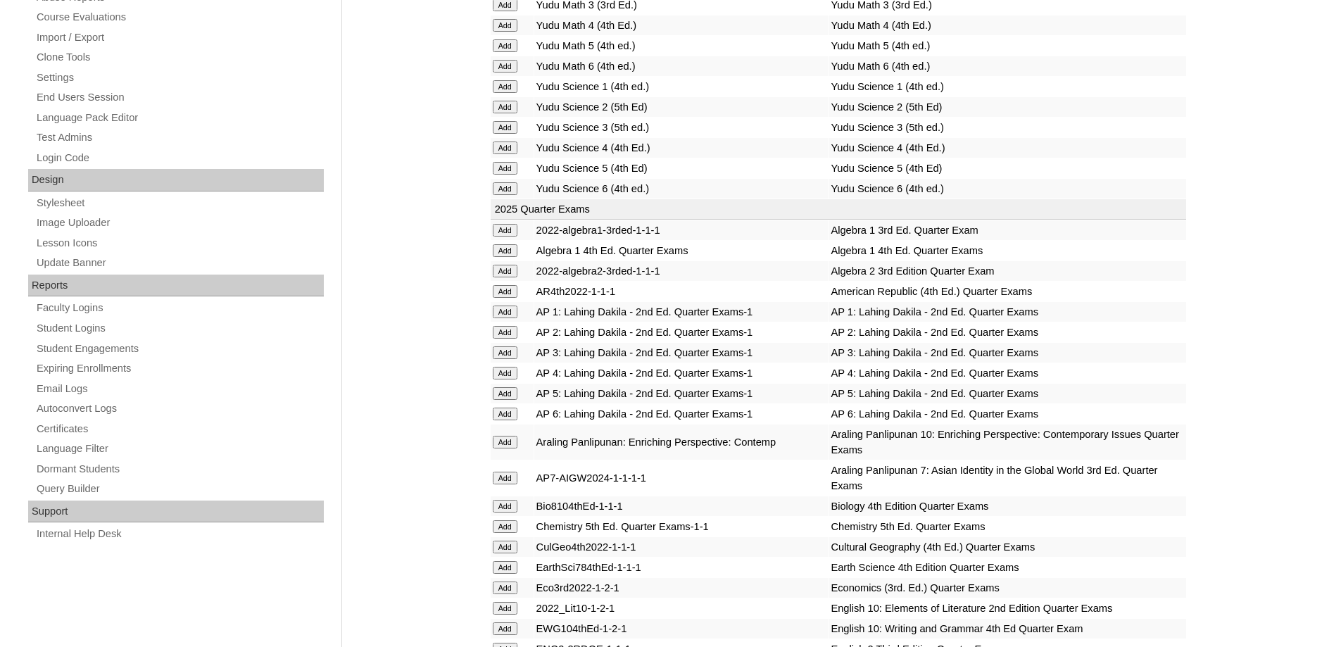
scroll to position [1732, 0]
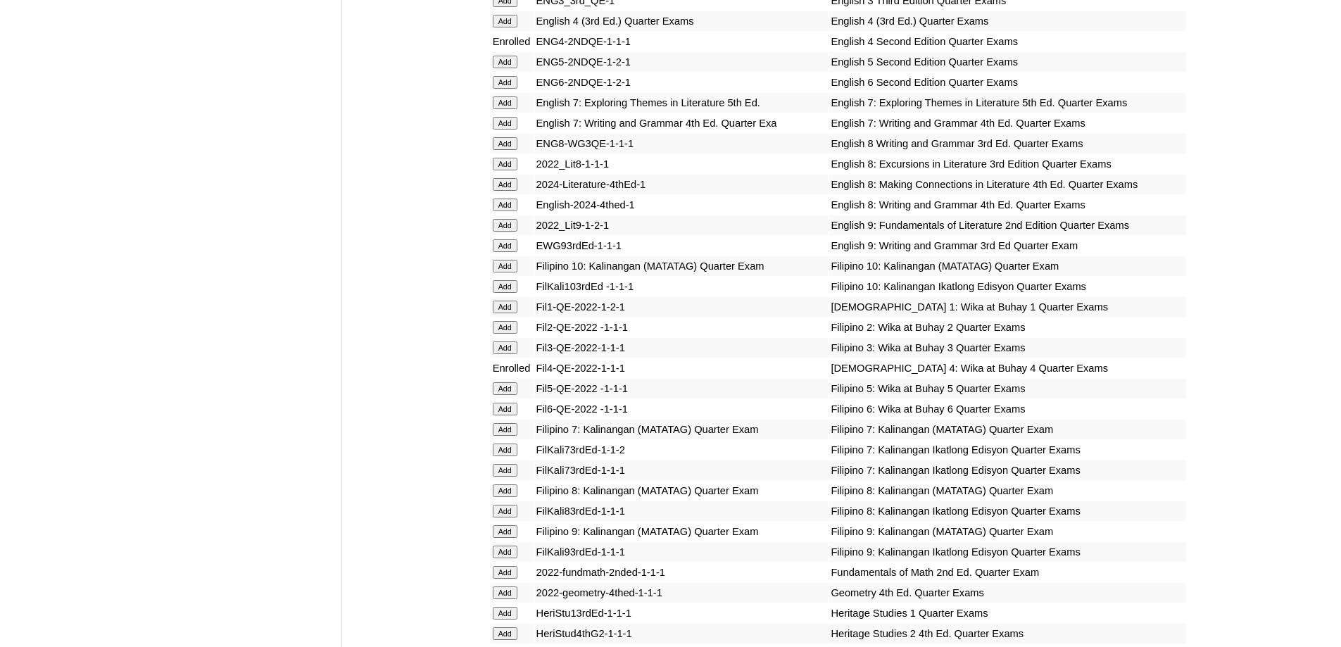
scroll to position [1027, 0]
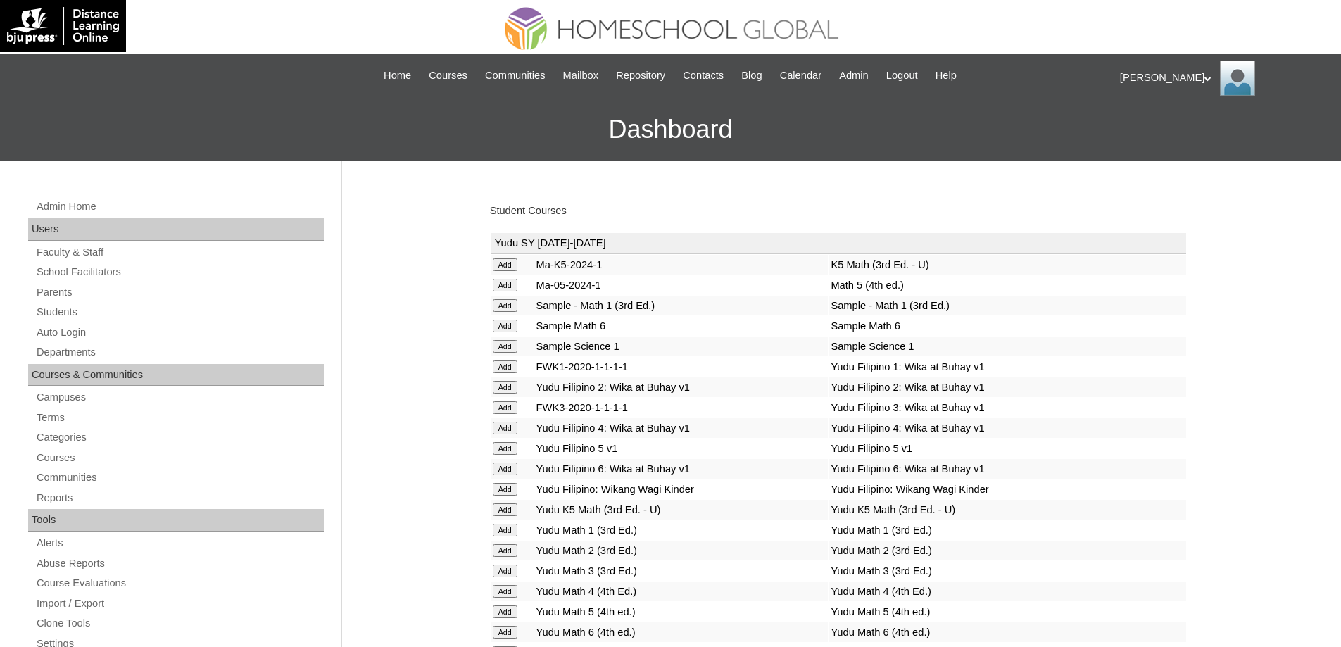
click at [553, 216] on link "Student Courses" at bounding box center [528, 210] width 77 height 11
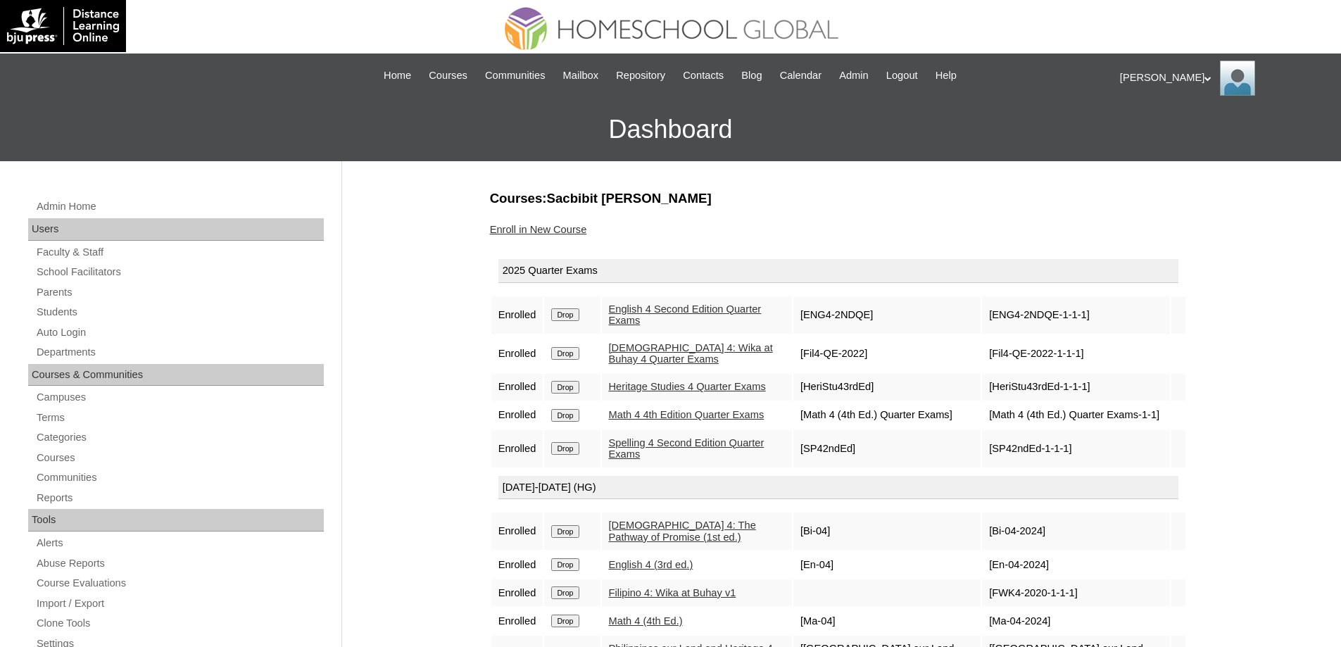
click at [568, 231] on link "Enroll in New Course" at bounding box center [538, 229] width 97 height 11
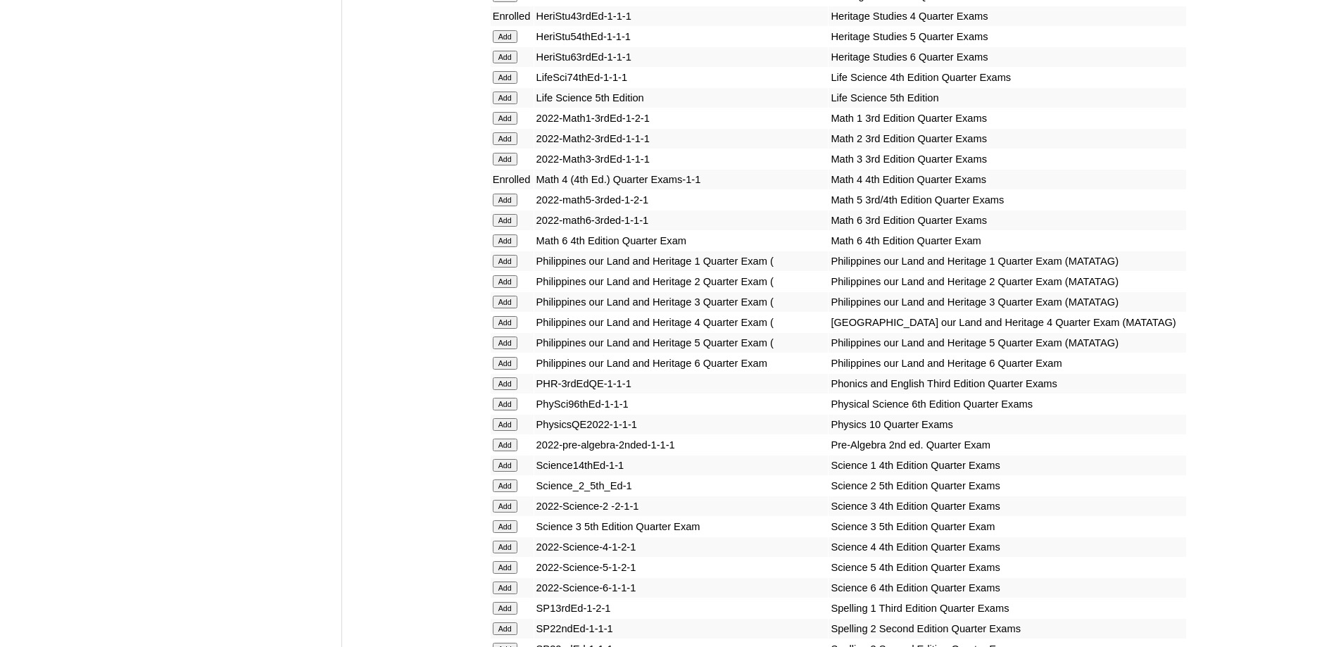
scroll to position [1972, 0]
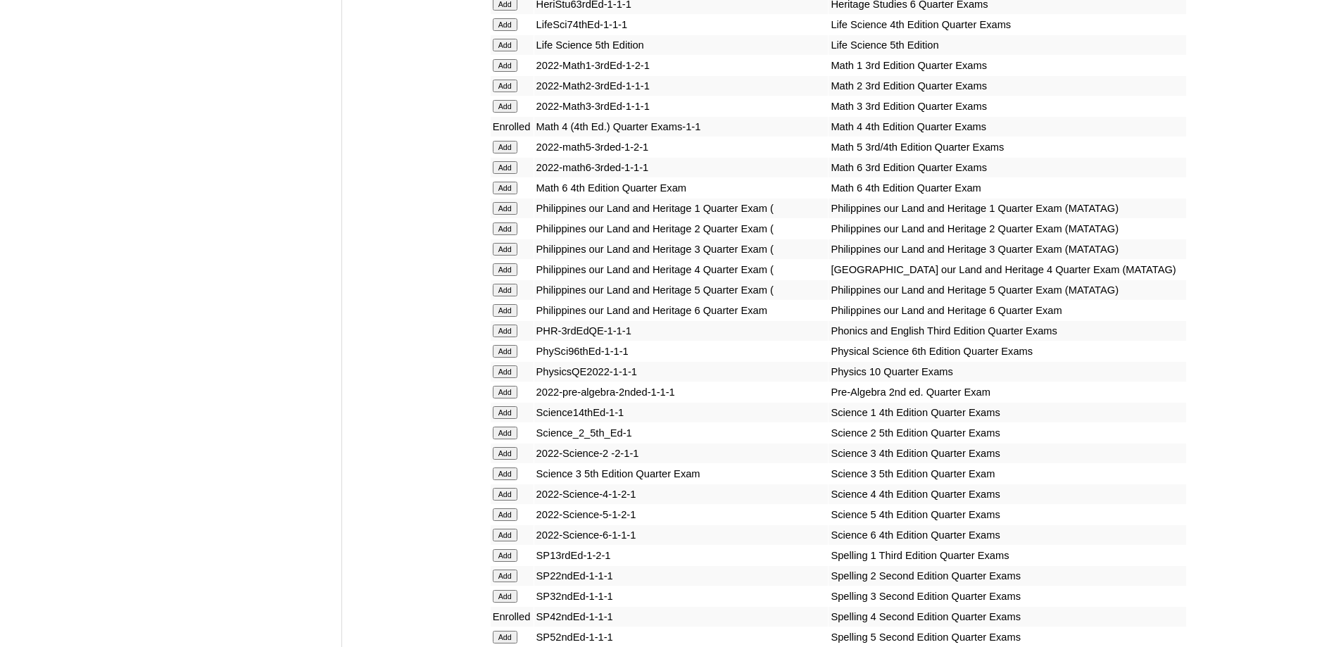
scroll to position [2183, 0]
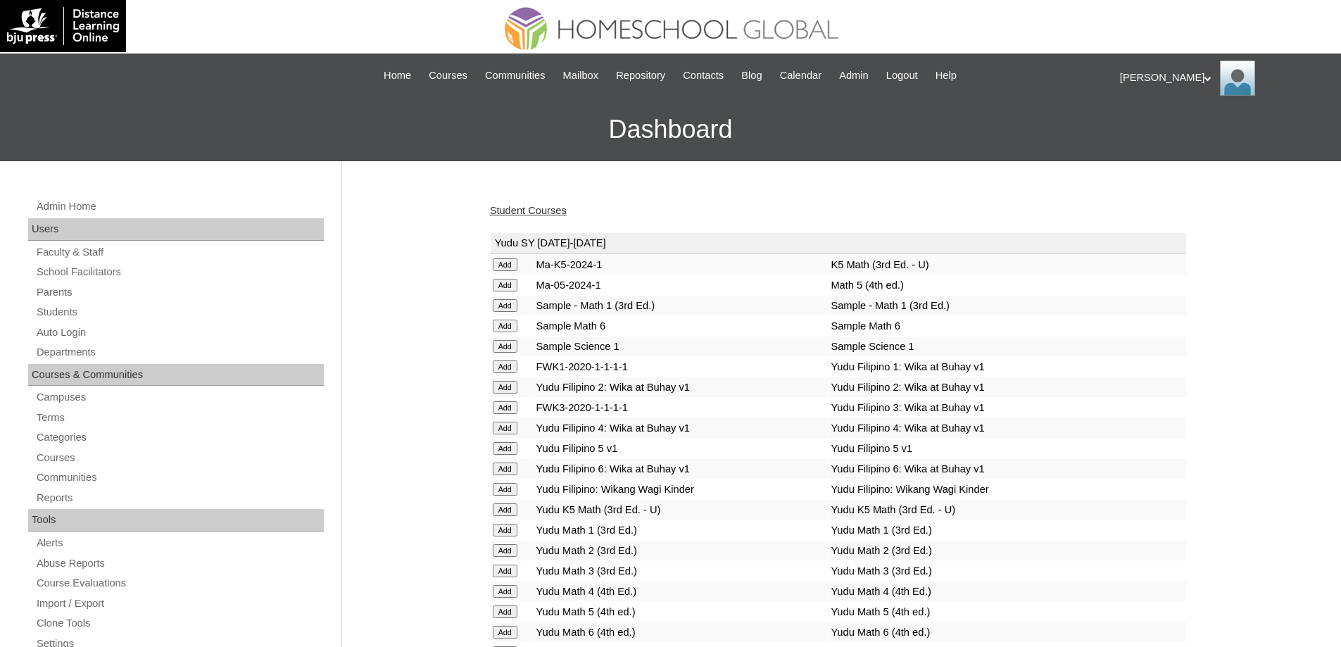
scroll to position [2144, 0]
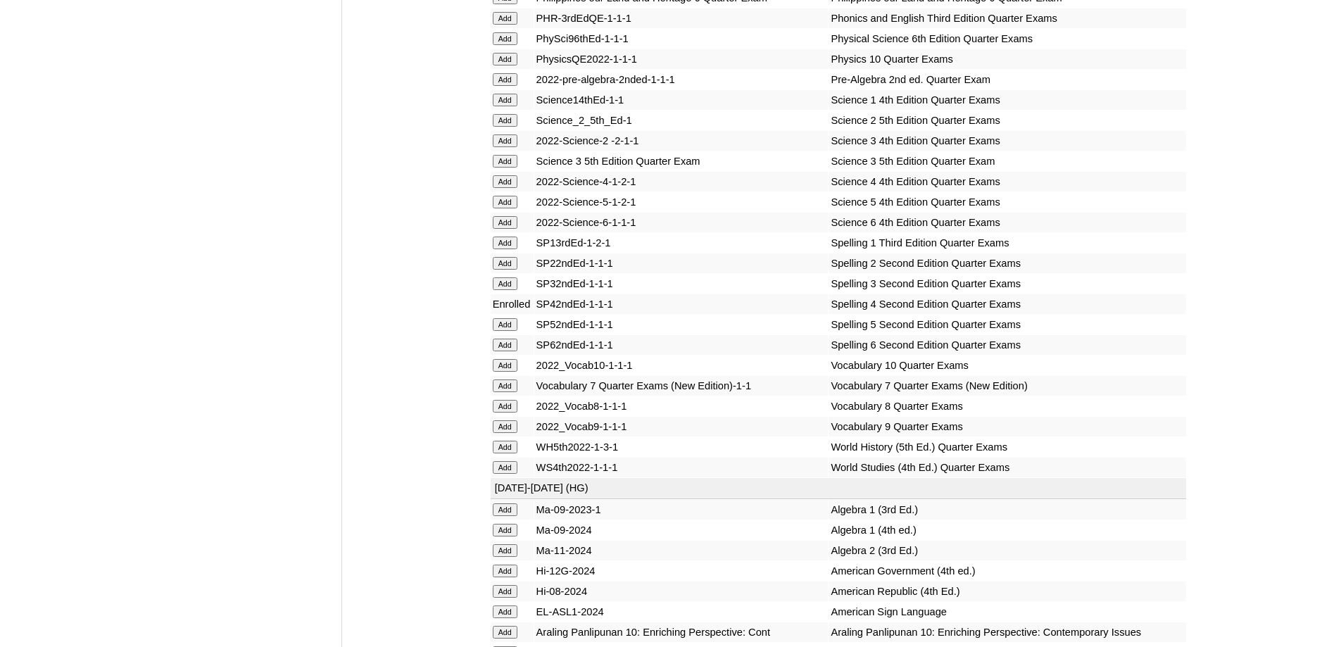
scroll to position [2356, 0]
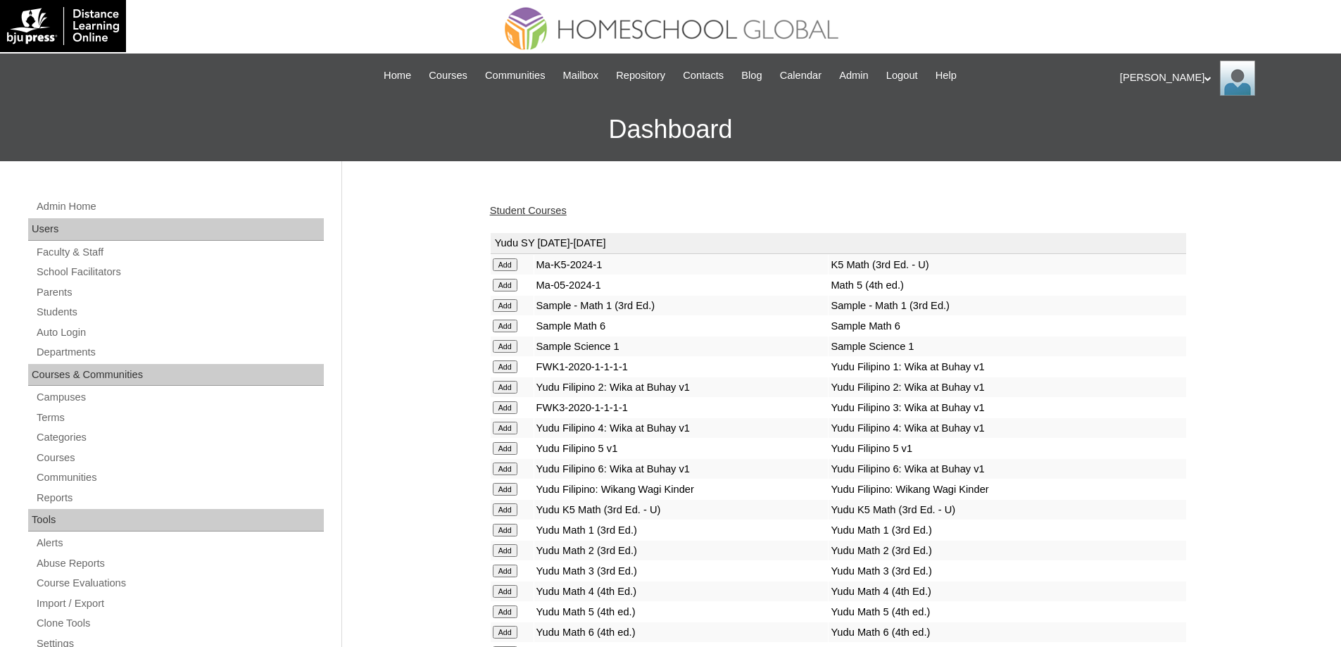
drag, startPoint x: 484, startPoint y: 228, endPoint x: 492, endPoint y: 223, distance: 9.2
click at [515, 209] on link "Student Courses" at bounding box center [528, 210] width 77 height 11
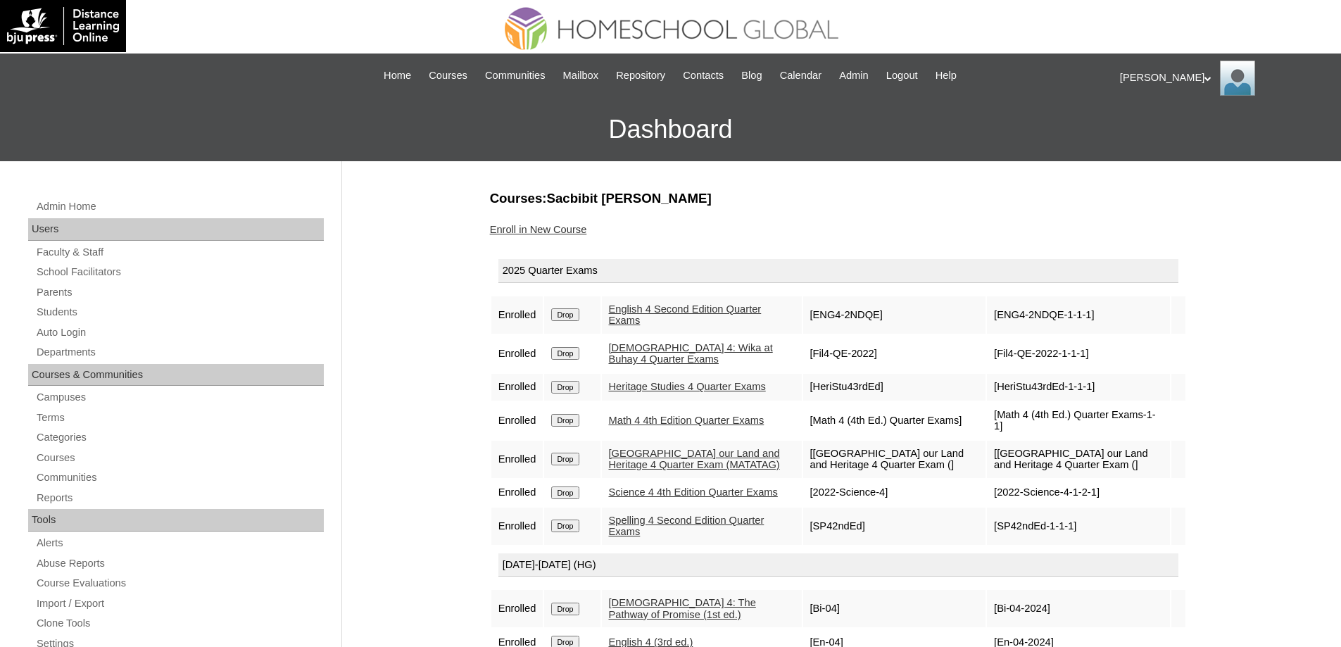
click at [577, 321] on input "Drop" at bounding box center [564, 314] width 27 height 13
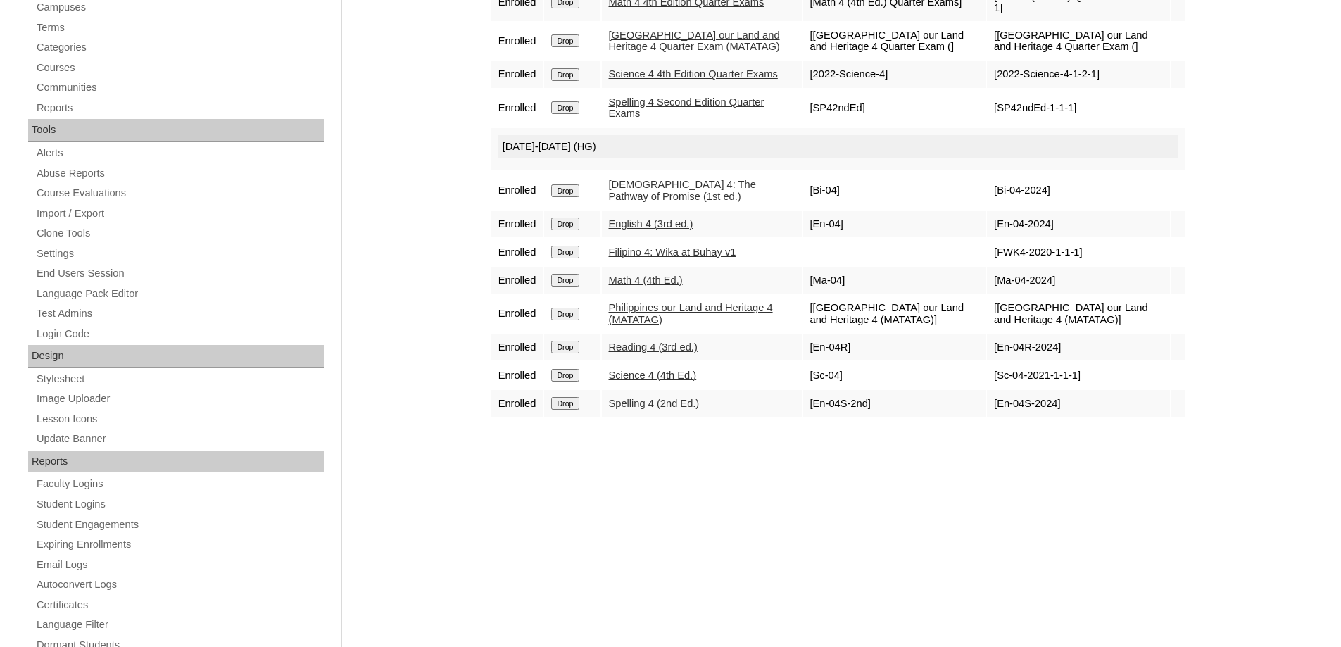
scroll to position [423, 0]
